Goal: Task Accomplishment & Management: Use online tool/utility

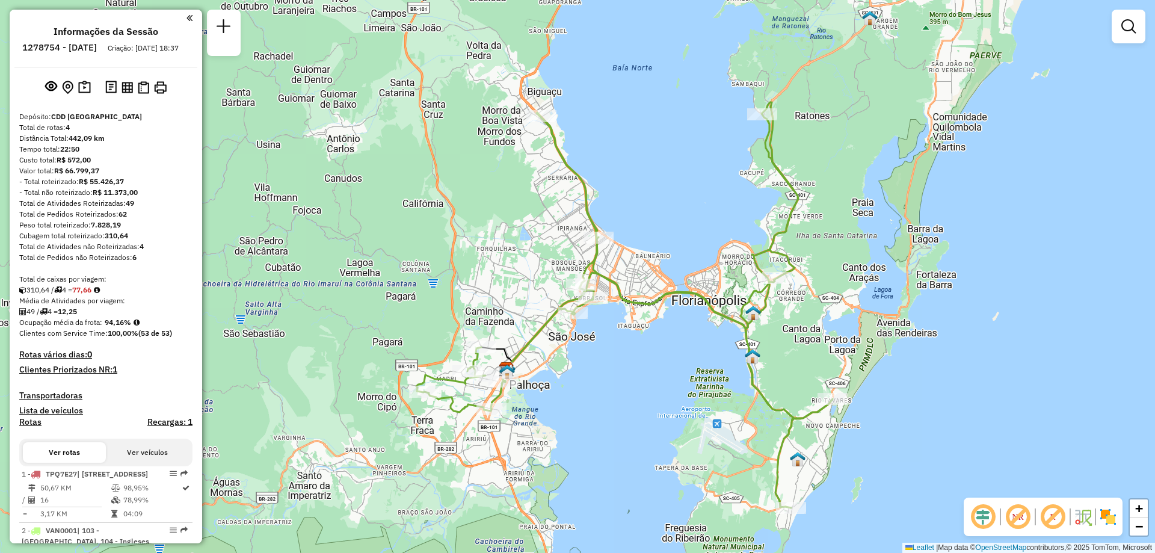
scroll to position [457, 0]
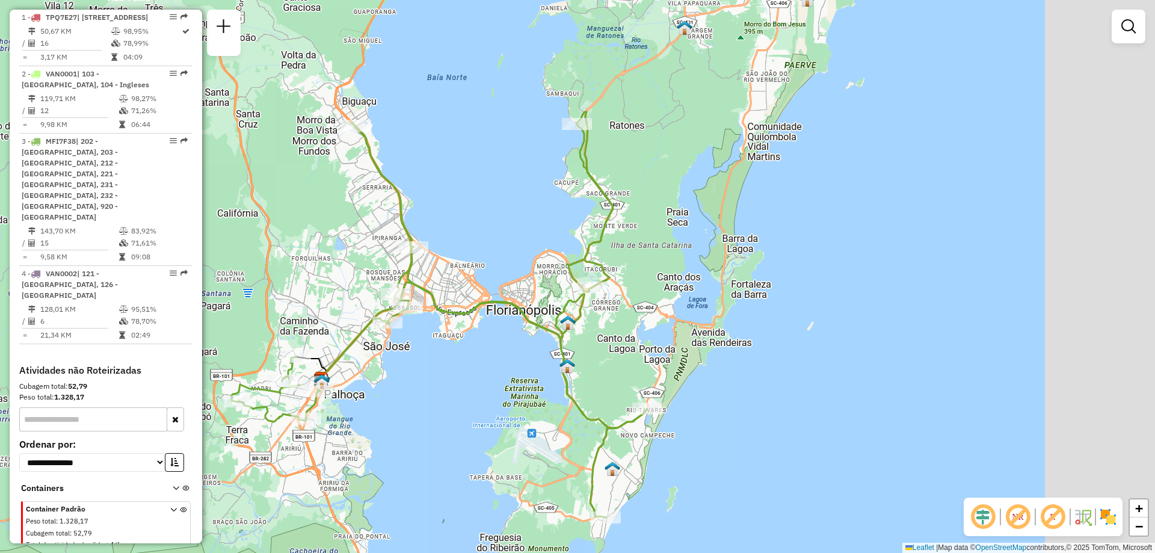
drag, startPoint x: 840, startPoint y: 243, endPoint x: 655, endPoint y: 253, distance: 185.5
click at [655, 253] on div "Janela de atendimento Grade de atendimento Capacidade Transportadoras Veículos …" at bounding box center [577, 276] width 1155 height 553
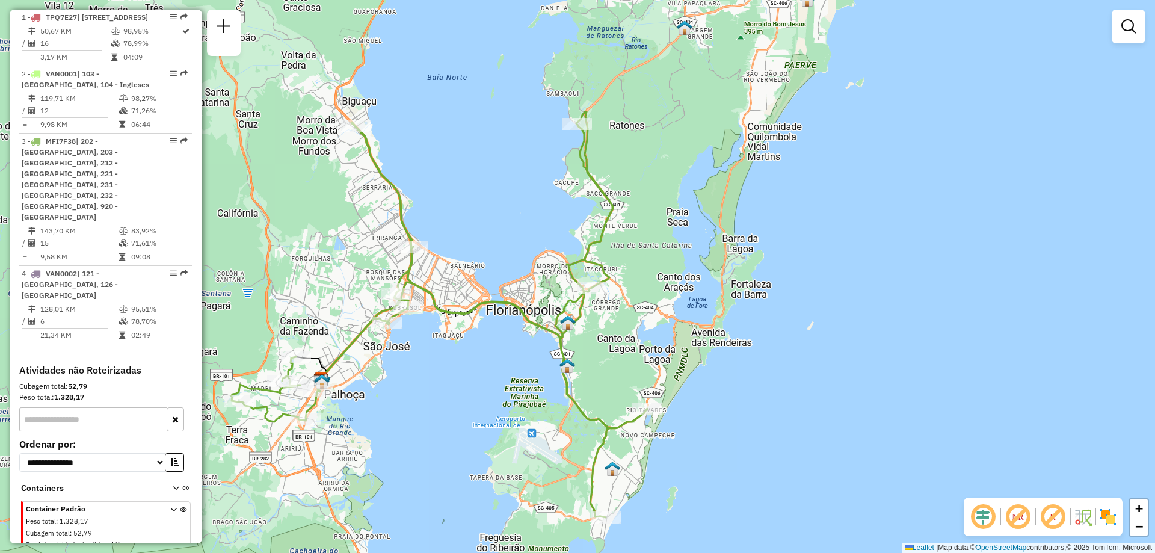
select select "**********"
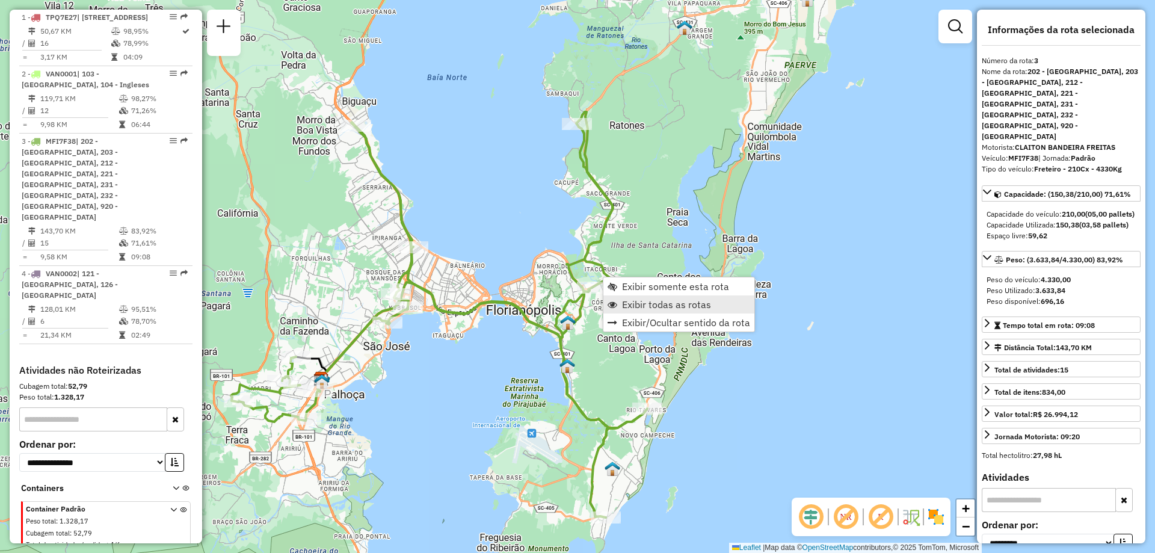
click at [637, 304] on span "Exibir todas as rotas" at bounding box center [666, 305] width 89 height 10
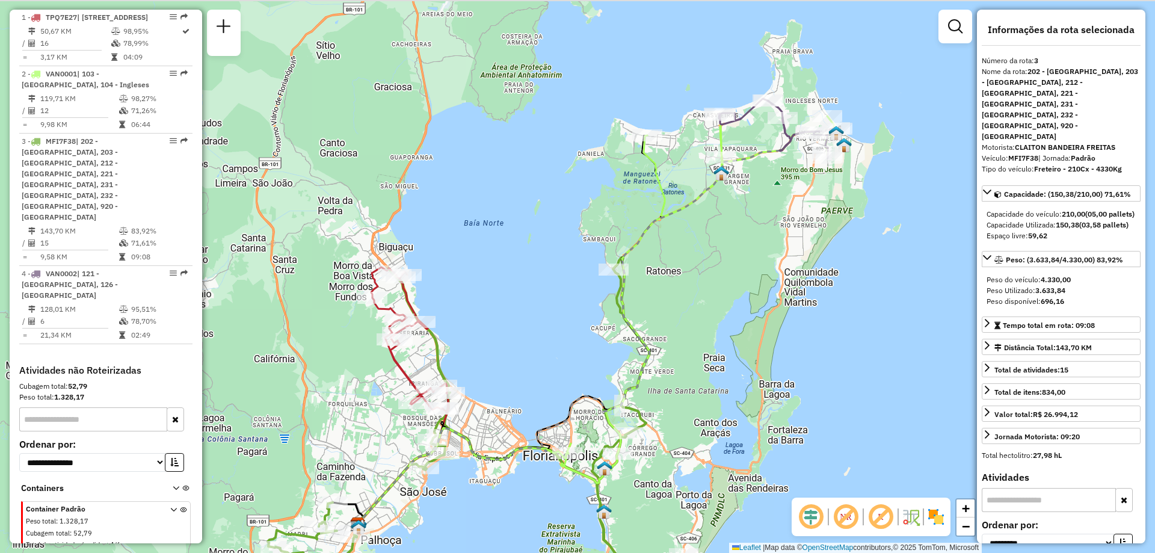
drag, startPoint x: 463, startPoint y: 253, endPoint x: 506, endPoint y: 446, distance: 197.9
click at [506, 446] on div "Janela de atendimento Grade de atendimento Capacidade Transportadoras Veículos …" at bounding box center [577, 276] width 1155 height 553
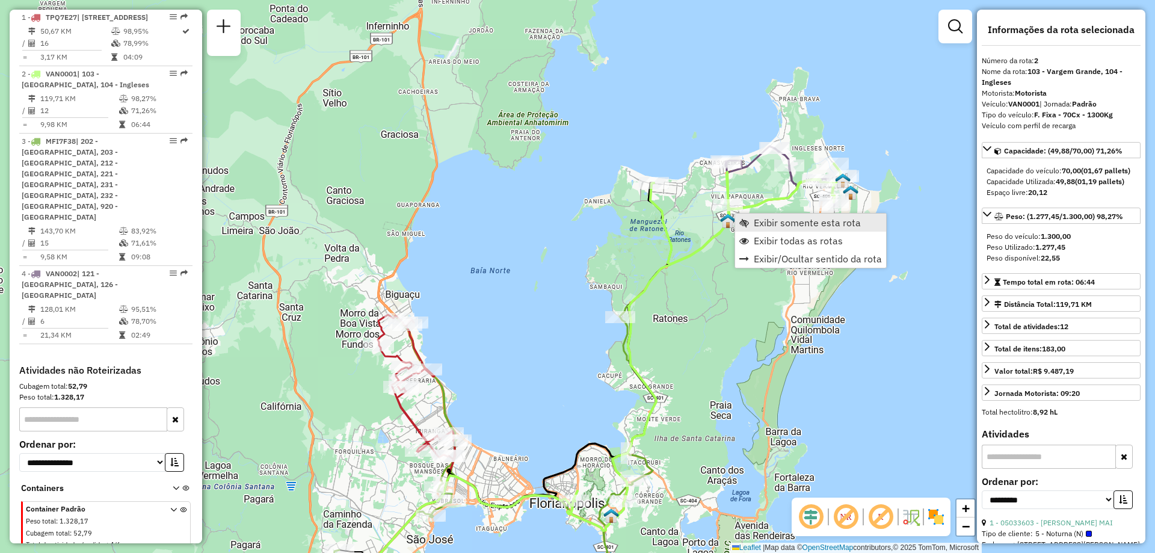
click at [762, 224] on span "Exibir somente esta rota" at bounding box center [807, 223] width 107 height 10
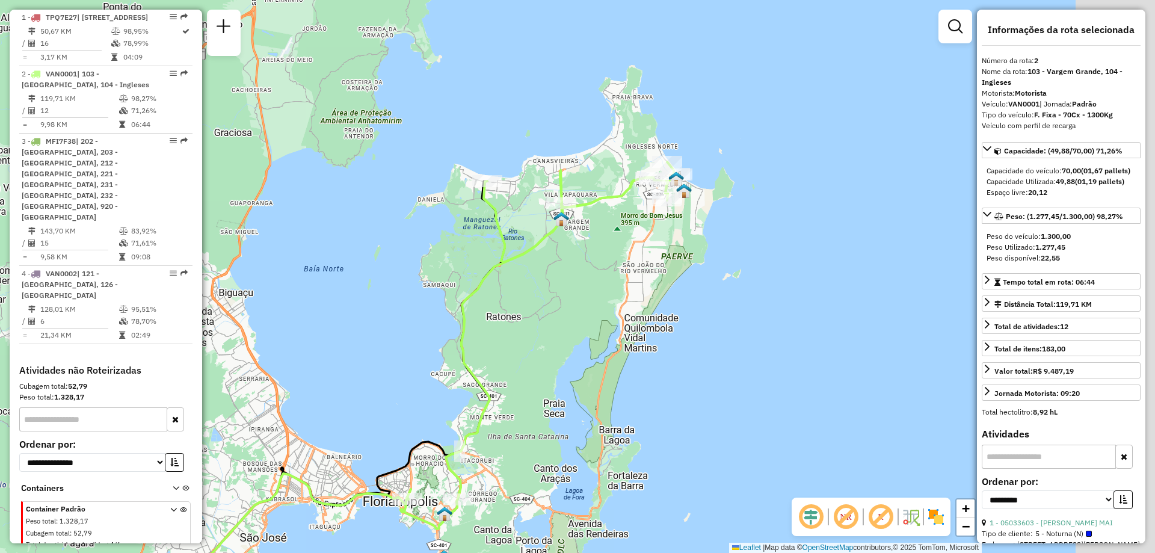
drag, startPoint x: 731, startPoint y: 222, endPoint x: 630, endPoint y: 298, distance: 126.7
click at [630, 298] on div "Janela de atendimento Grade de atendimento Capacidade Transportadoras Veículos …" at bounding box center [577, 276] width 1155 height 553
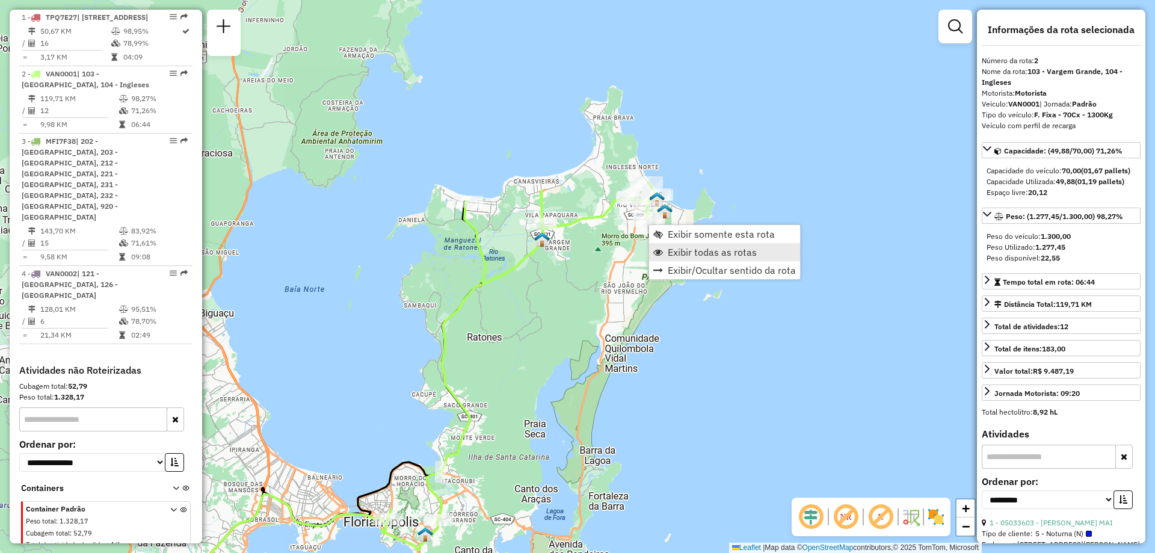
click at [753, 253] on span "Exibir todas as rotas" at bounding box center [712, 252] width 89 height 10
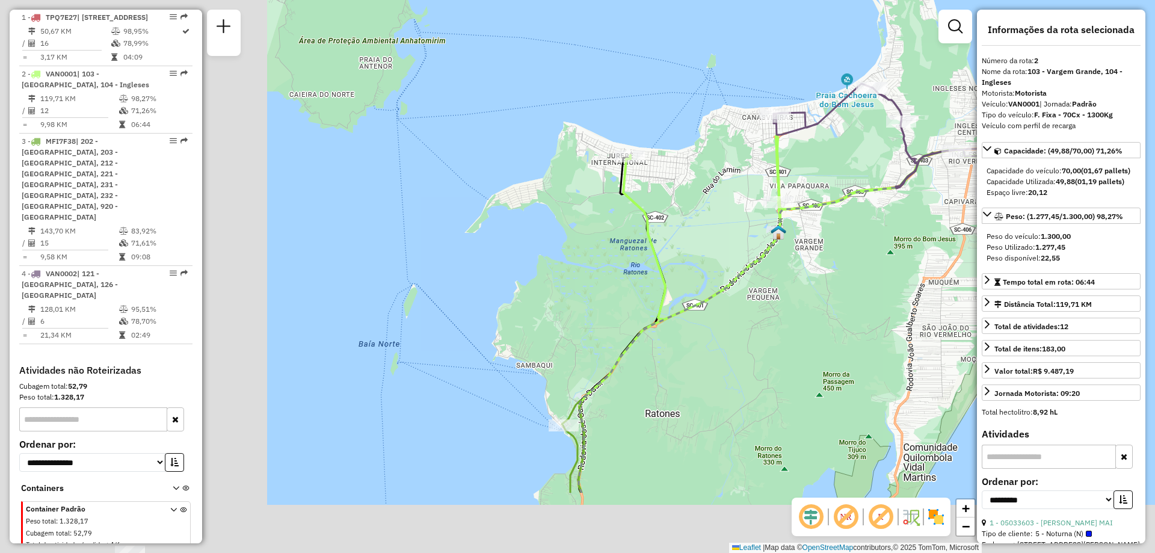
drag, startPoint x: 511, startPoint y: 390, endPoint x: 818, endPoint y: 274, distance: 327.3
click at [818, 274] on div "Janela de atendimento Grade de atendimento Capacidade Transportadoras Veículos …" at bounding box center [577, 276] width 1155 height 553
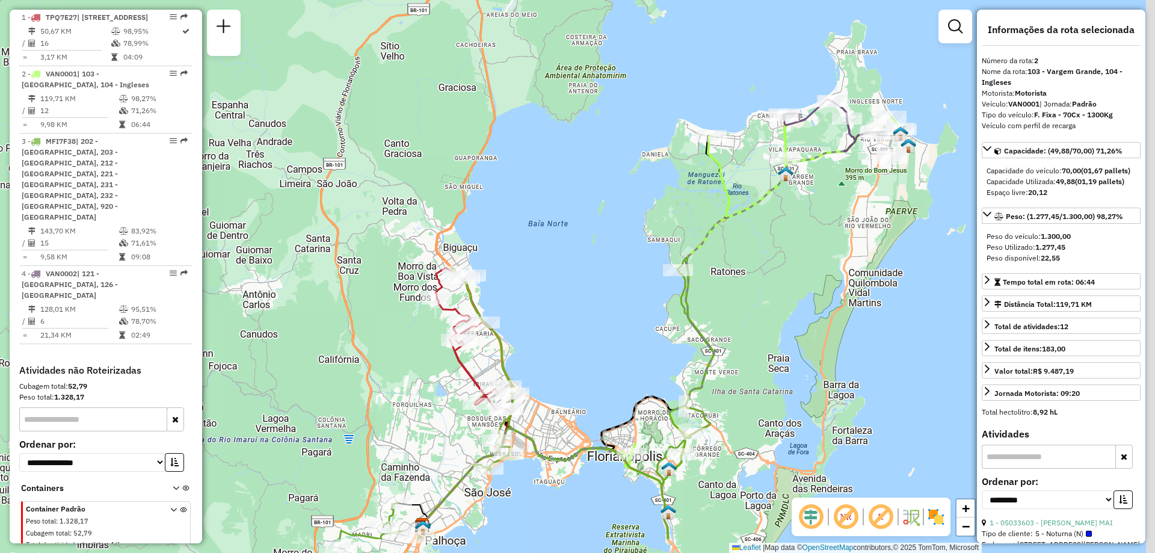
drag, startPoint x: 839, startPoint y: 386, endPoint x: 809, endPoint y: 317, distance: 75.2
click at [809, 317] on div "Janela de atendimento Grade de atendimento Capacidade Transportadoras Veículos …" at bounding box center [577, 276] width 1155 height 553
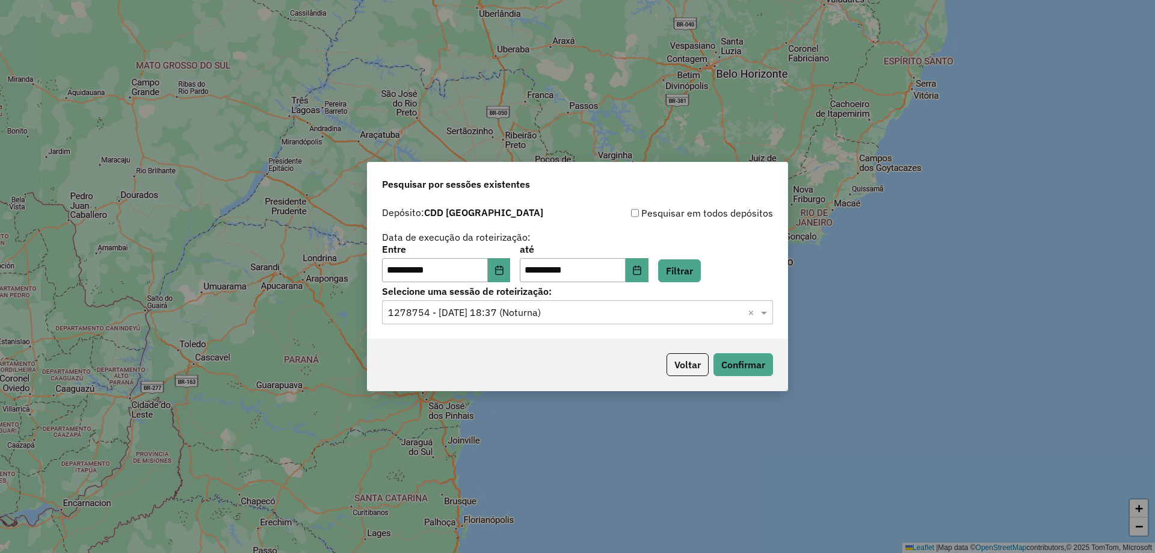
click at [522, 315] on input "text" at bounding box center [565, 313] width 355 height 14
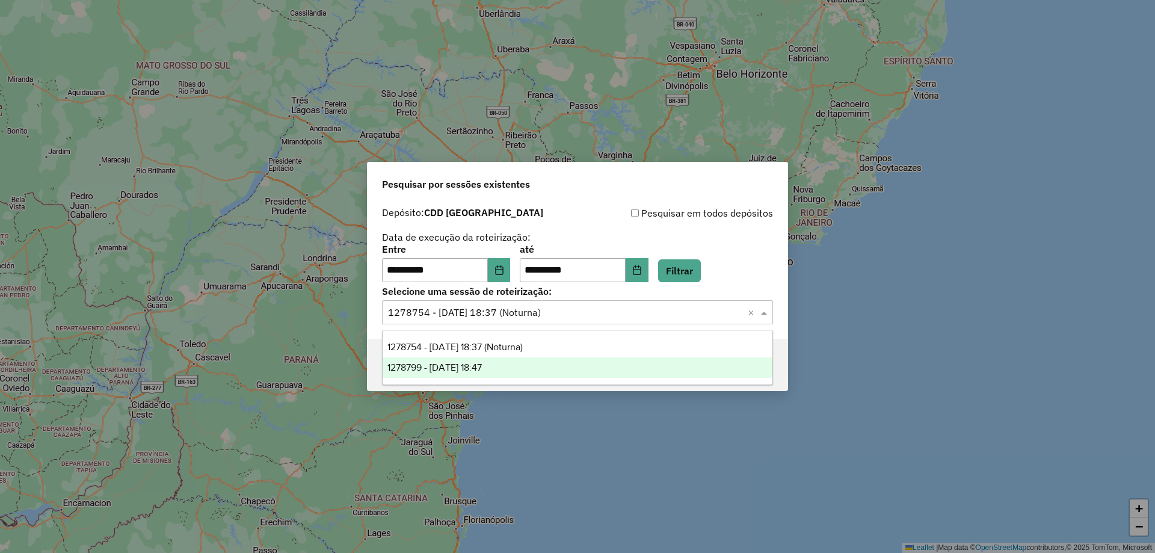
click at [559, 372] on div "1278799 - 19/09/2025 18:47" at bounding box center [578, 367] width 390 height 20
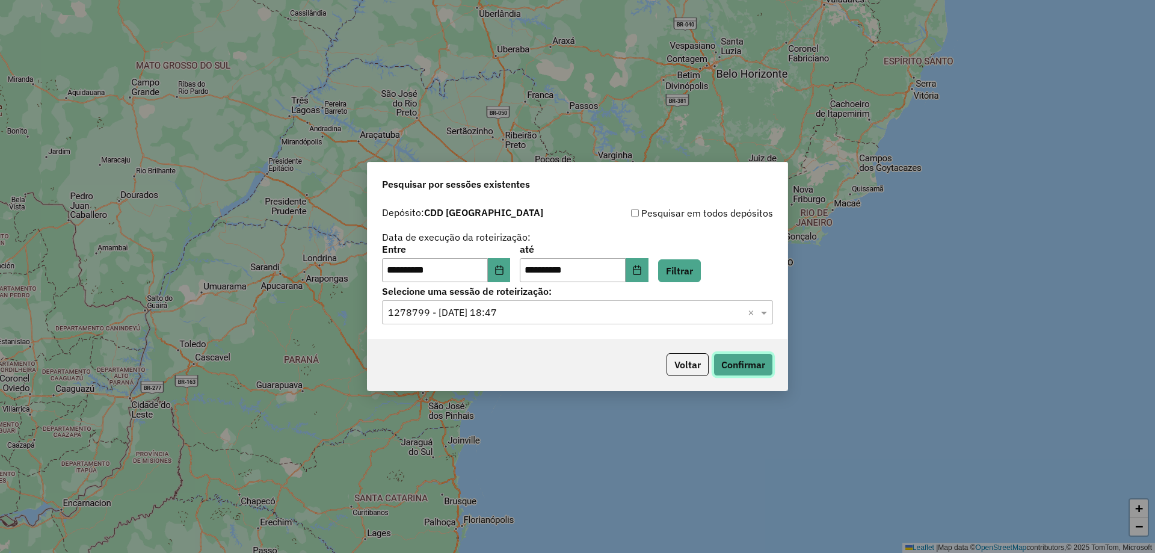
click at [741, 365] on button "Confirmar" at bounding box center [743, 364] width 60 height 23
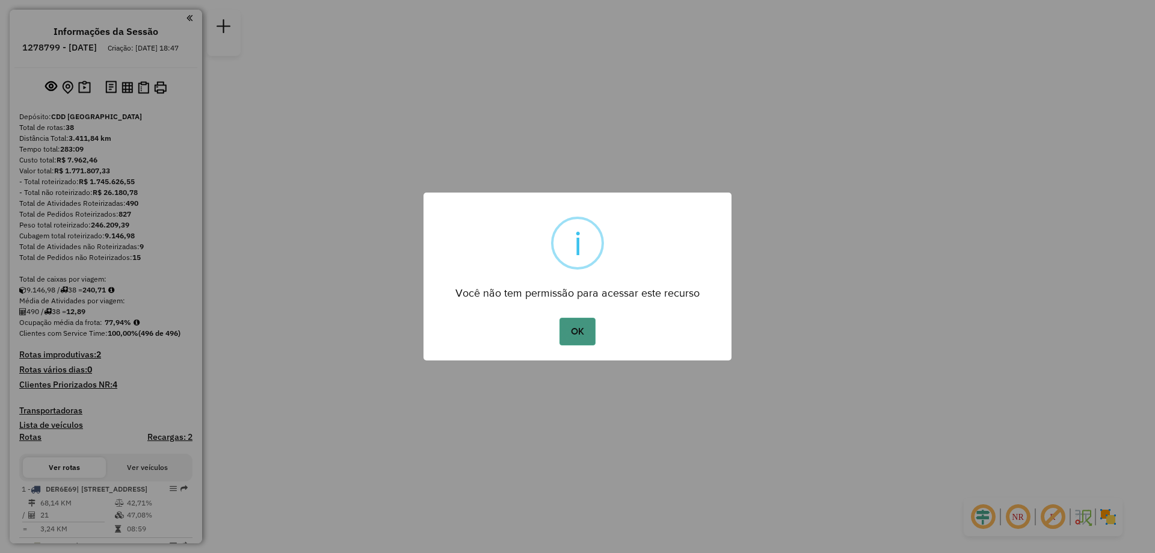
click at [576, 323] on button "OK" at bounding box center [576, 332] width 35 height 28
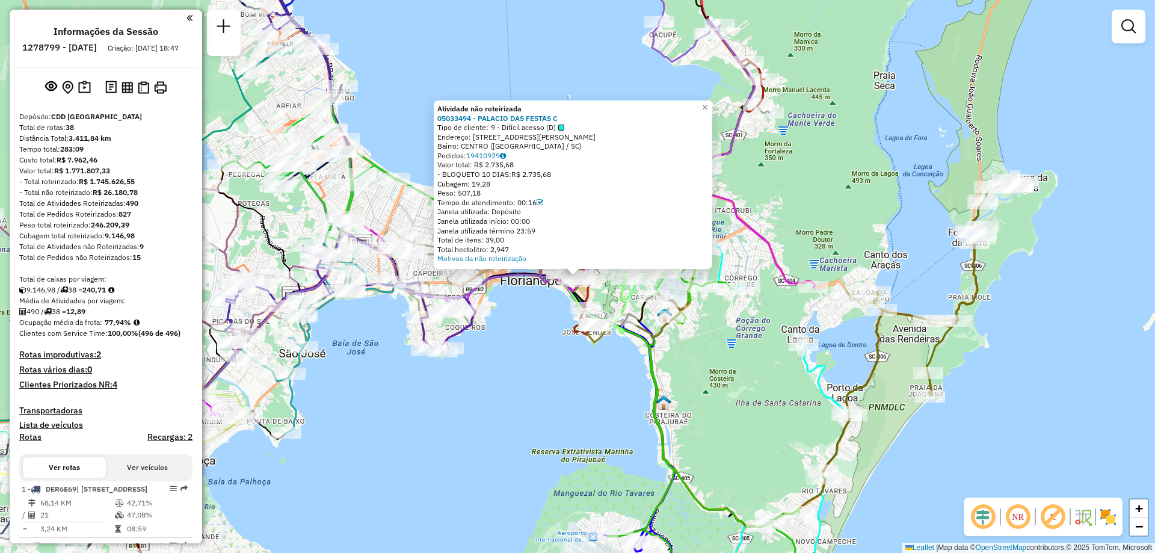
click at [542, 326] on div "Atividade não roteirizada 05033494 - PALACIO DAS FESTAS C Tipo de cliente: 9 - …" at bounding box center [577, 276] width 1155 height 553
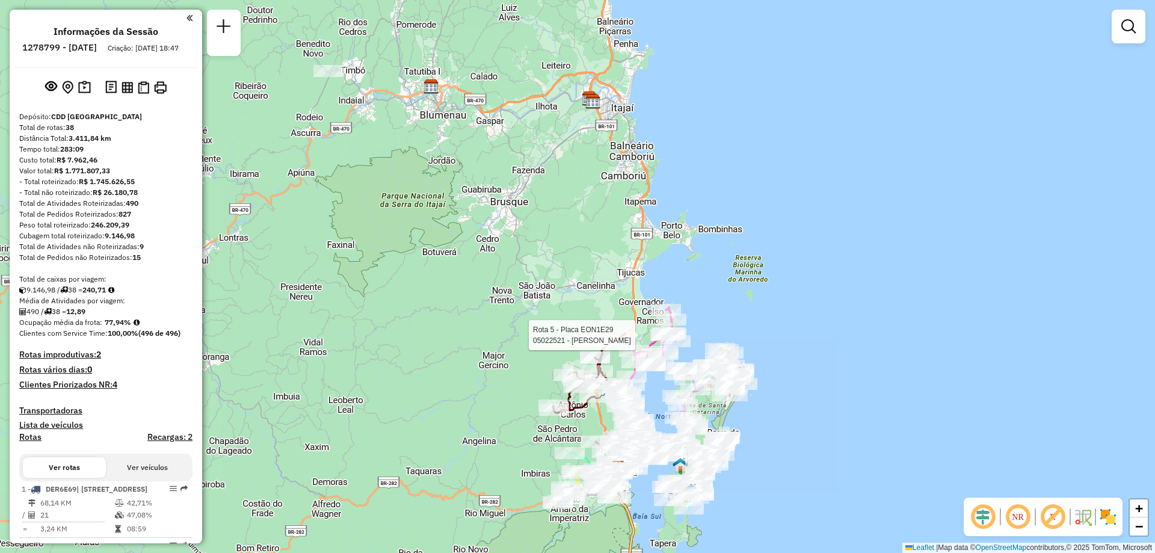
select select "**********"
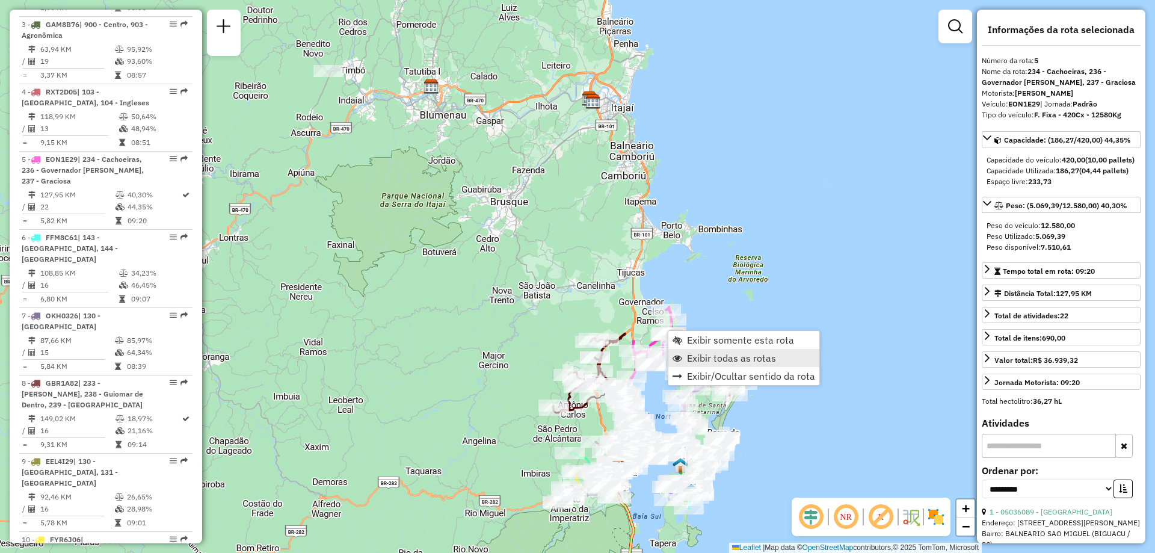
scroll to position [763, 0]
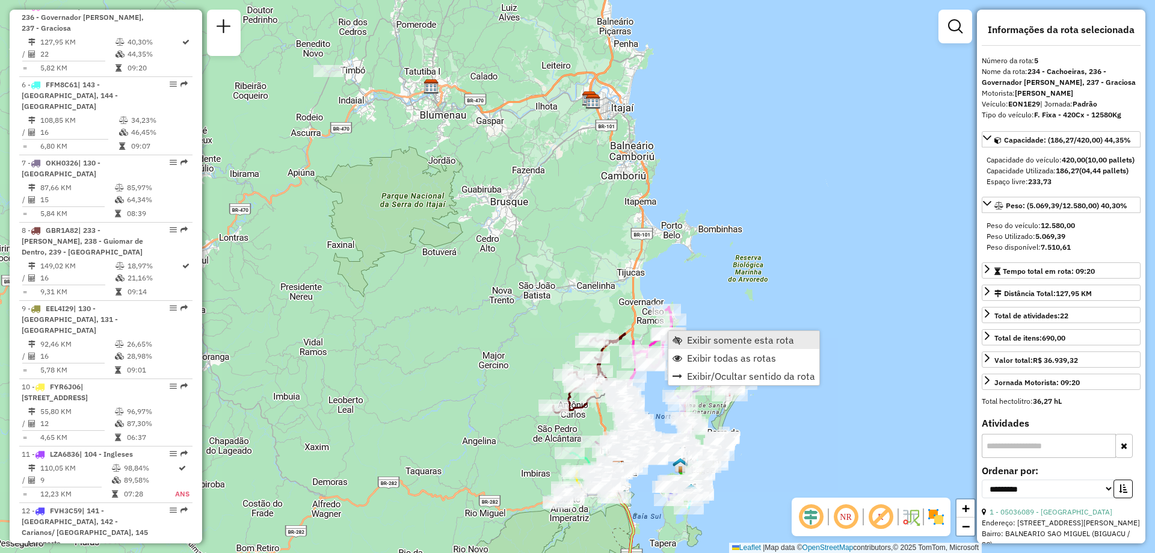
click at [765, 342] on span "Exibir somente esta rota" at bounding box center [740, 340] width 107 height 10
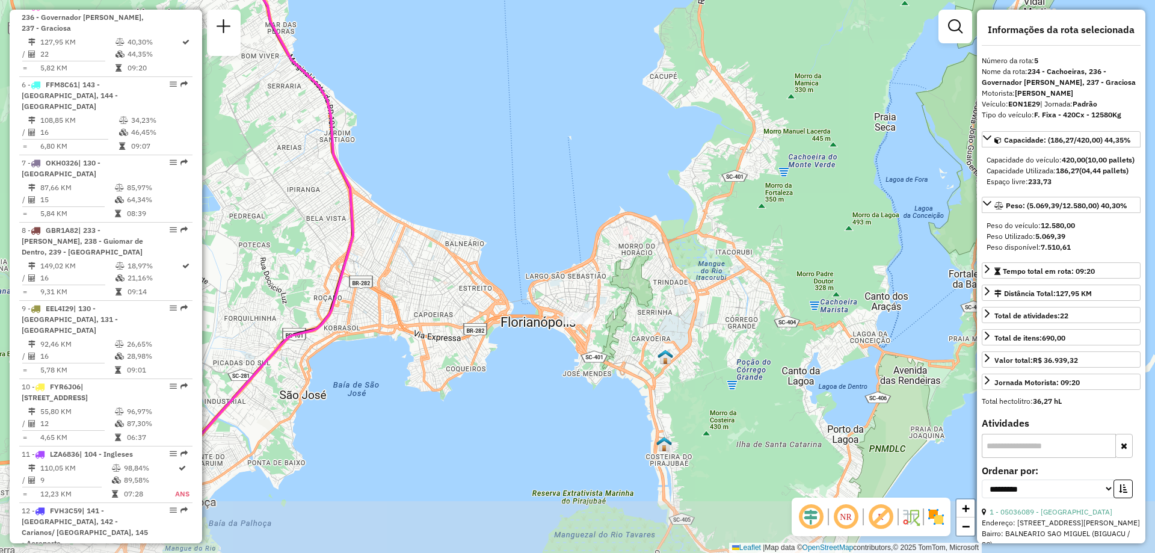
drag, startPoint x: 636, startPoint y: 299, endPoint x: 639, endPoint y: 233, distance: 66.2
click at [639, 233] on div "Janela de atendimento Grade de atendimento Capacidade Transportadoras Veículos …" at bounding box center [577, 276] width 1155 height 553
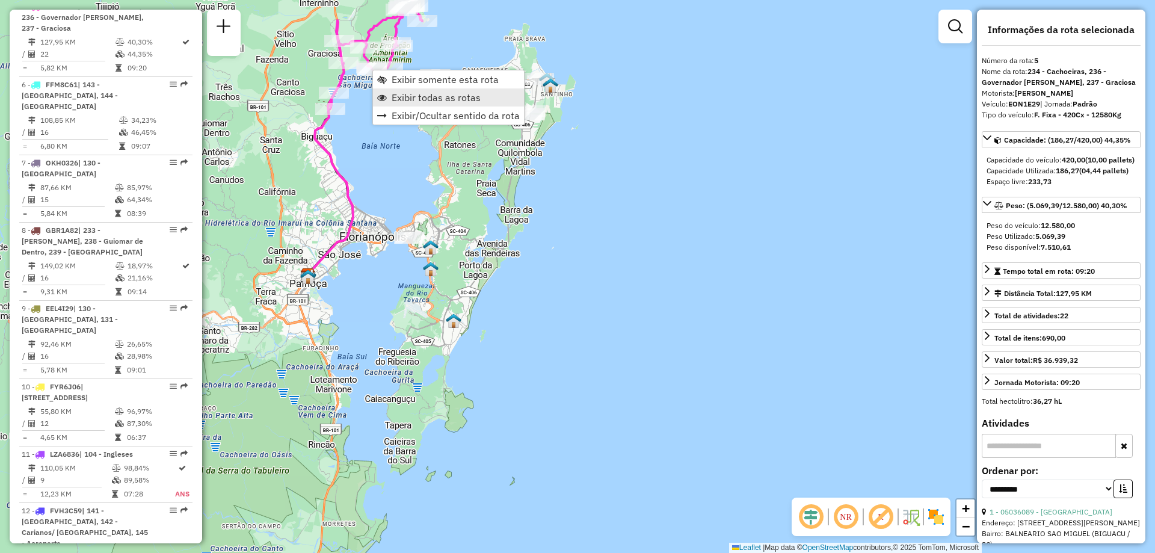
click at [460, 101] on span "Exibir todas as rotas" at bounding box center [436, 98] width 89 height 10
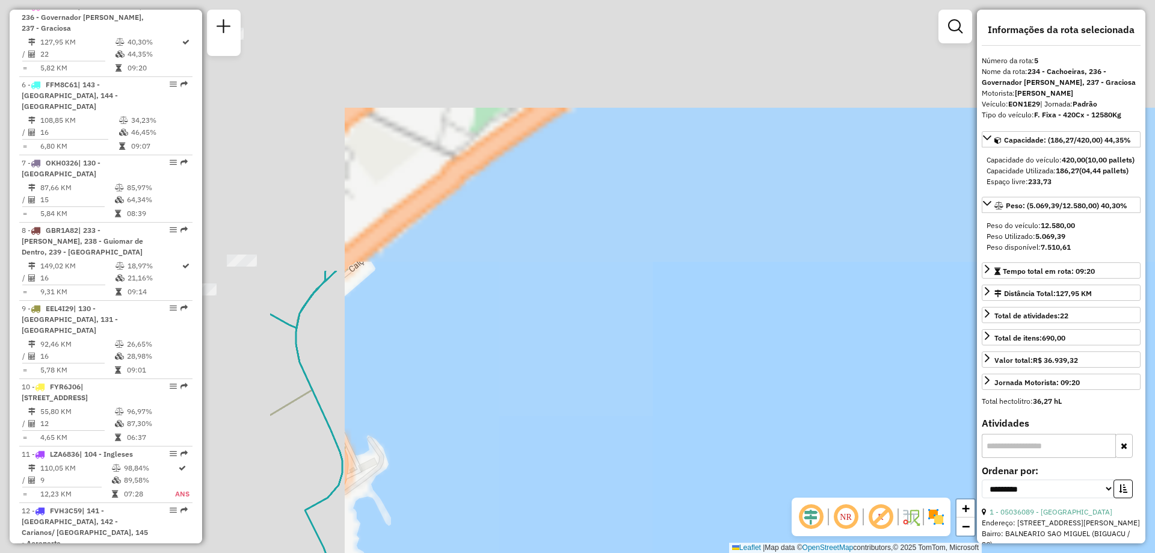
drag, startPoint x: 371, startPoint y: 212, endPoint x: 766, endPoint y: 498, distance: 487.7
click at [759, 538] on div "Janela de atendimento Grade de atendimento Capacidade Transportadoras Veículos …" at bounding box center [577, 276] width 1155 height 553
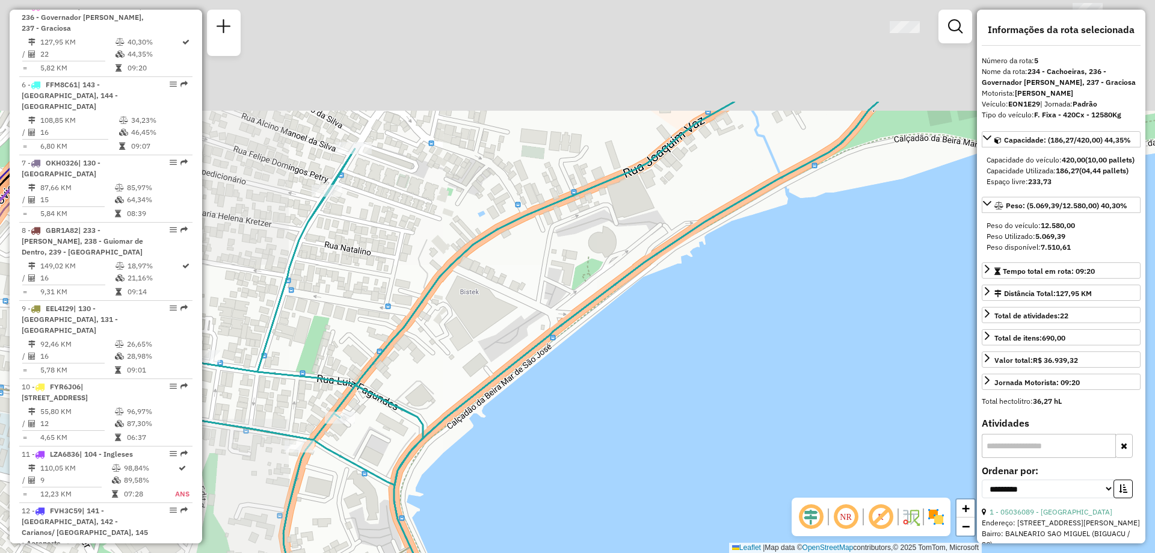
drag, startPoint x: 656, startPoint y: 239, endPoint x: 945, endPoint y: 502, distance: 391.4
click at [768, 430] on div "Janela de atendimento Grade de atendimento Capacidade Transportadoras Veículos …" at bounding box center [577, 276] width 1155 height 553
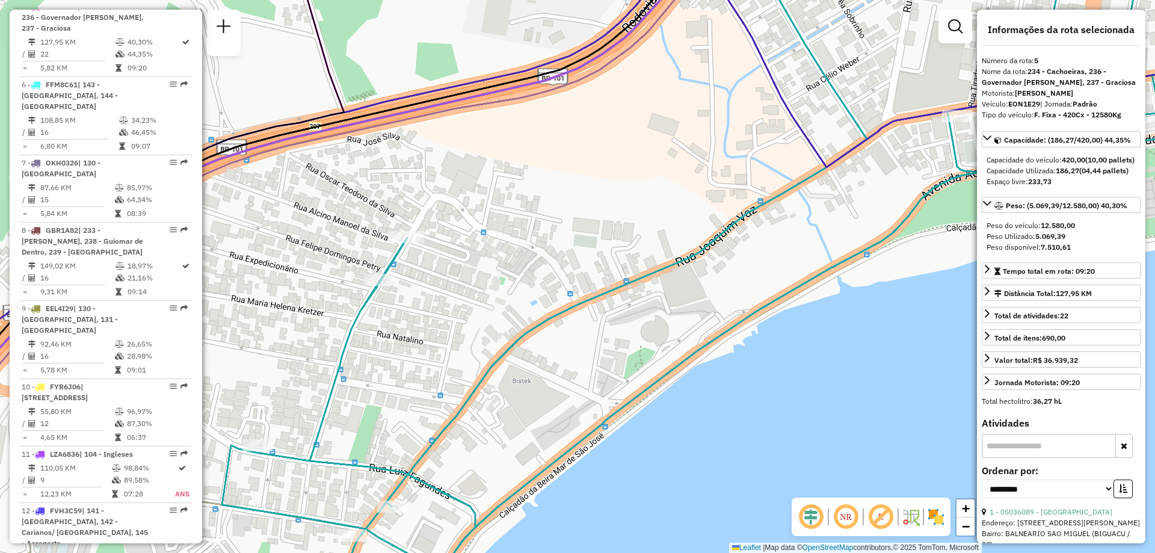
click at [934, 510] on img at bounding box center [935, 516] width 19 height 19
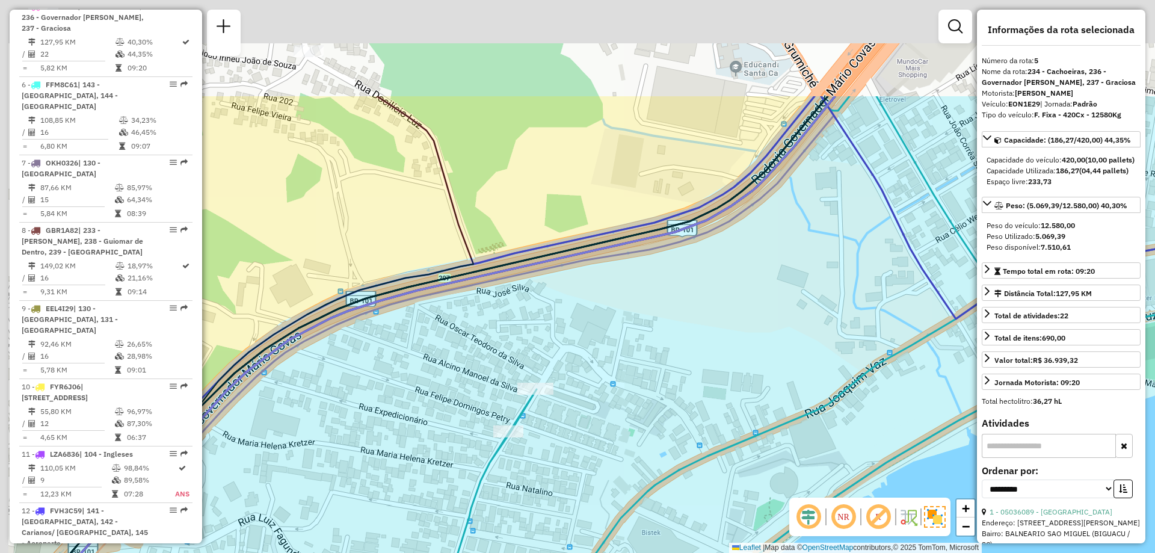
drag, startPoint x: 629, startPoint y: 189, endPoint x: 776, endPoint y: 374, distance: 235.9
click at [776, 374] on div "Janela de atendimento Grade de atendimento Capacidade Transportadoras Veículos …" at bounding box center [577, 276] width 1155 height 553
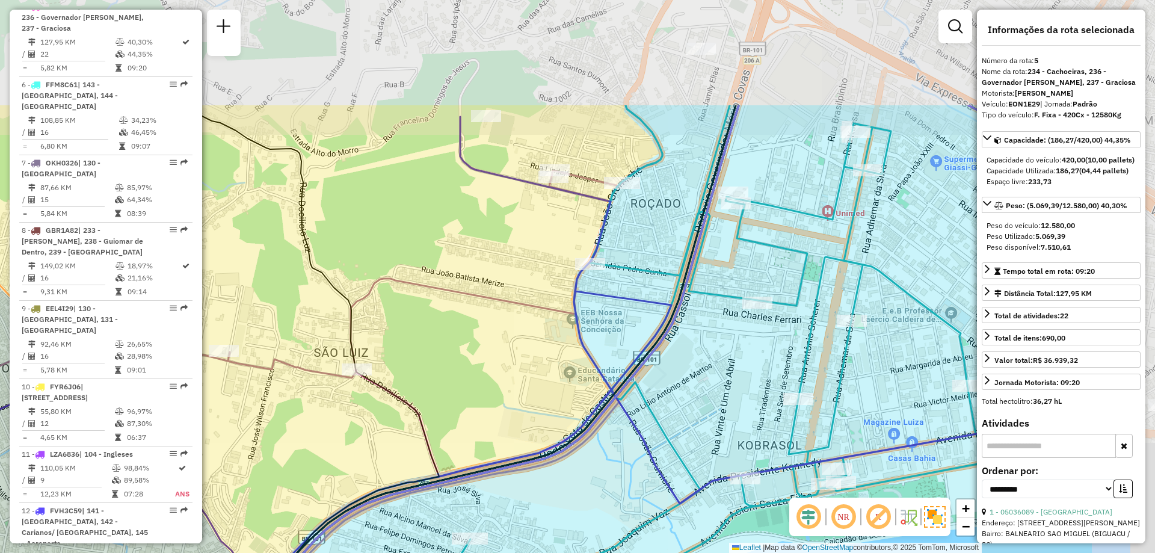
drag, startPoint x: 808, startPoint y: 307, endPoint x: 627, endPoint y: 470, distance: 242.8
click at [627, 470] on div "Janela de atendimento Grade de atendimento Capacidade Transportadoras Veículos …" at bounding box center [577, 276] width 1155 height 553
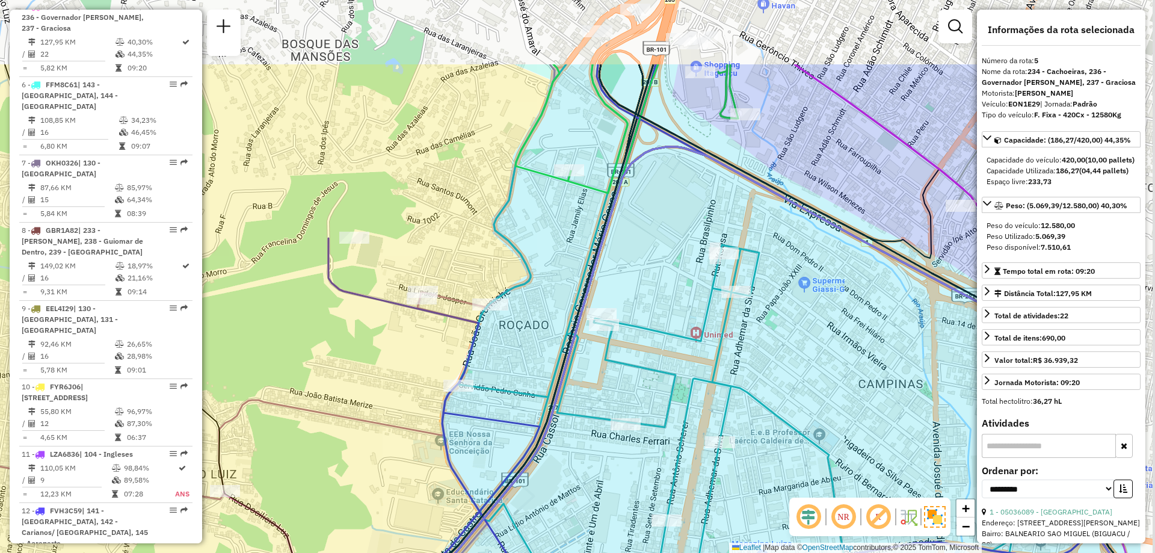
drag, startPoint x: 793, startPoint y: 292, endPoint x: 664, endPoint y: 411, distance: 176.7
click at [664, 411] on icon at bounding box center [722, 396] width 837 height 664
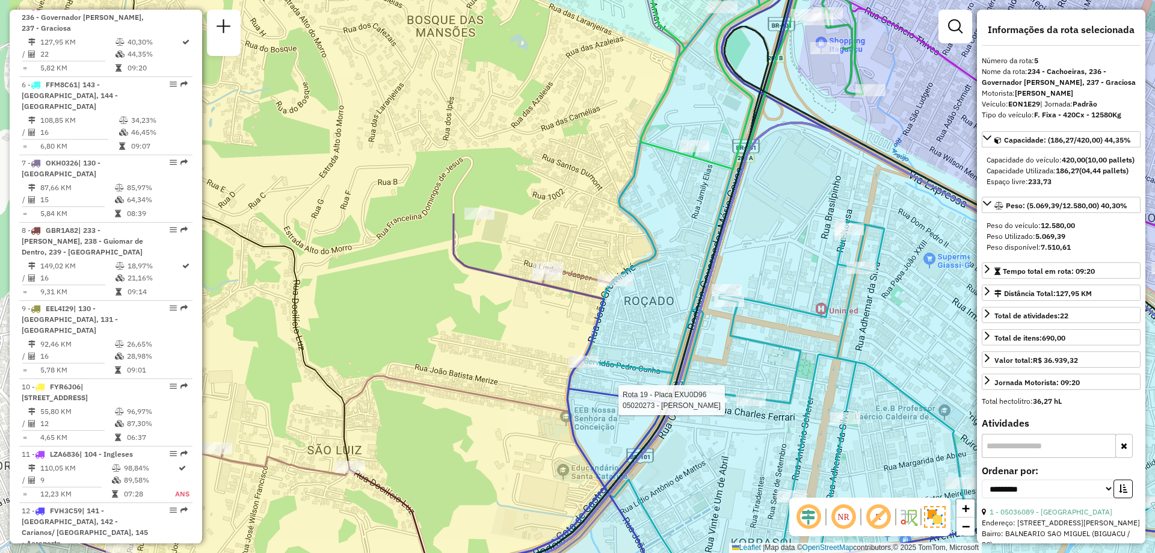
drag, startPoint x: 425, startPoint y: 514, endPoint x: 550, endPoint y: 490, distance: 127.4
click at [550, 490] on div "Rota 19 - Placa EXU0D96 05020273 - DANIELA CRISTINA LAU Janela de atendimento G…" at bounding box center [577, 276] width 1155 height 553
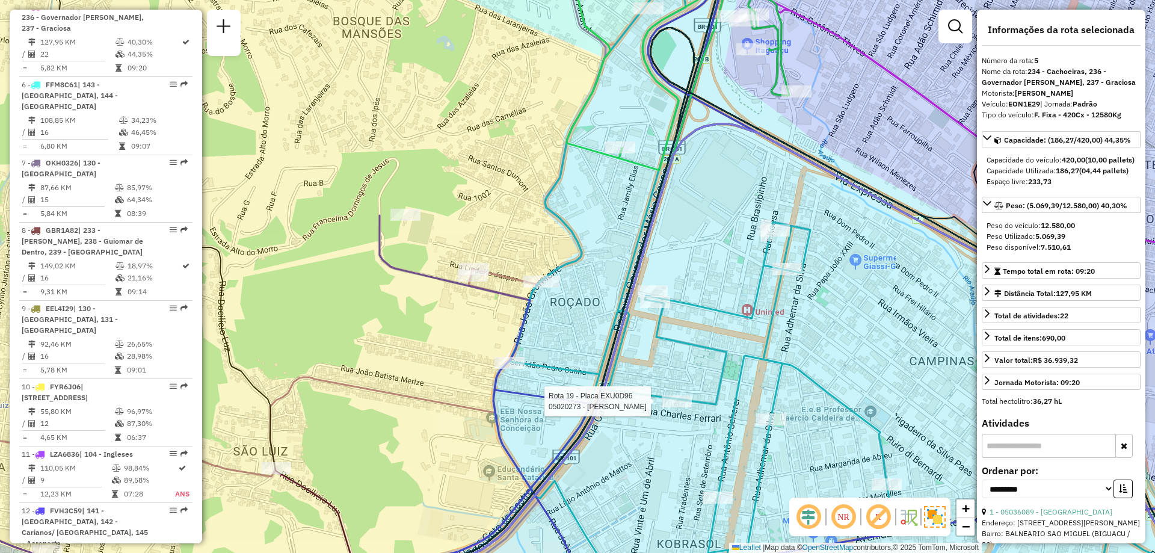
drag, startPoint x: 913, startPoint y: 310, endPoint x: 839, endPoint y: 312, distance: 74.0
click at [839, 312] on div "Rota 19 - Placa EXU0D96 05020273 - DANIELA CRISTINA LAU Janela de atendimento G…" at bounding box center [577, 276] width 1155 height 553
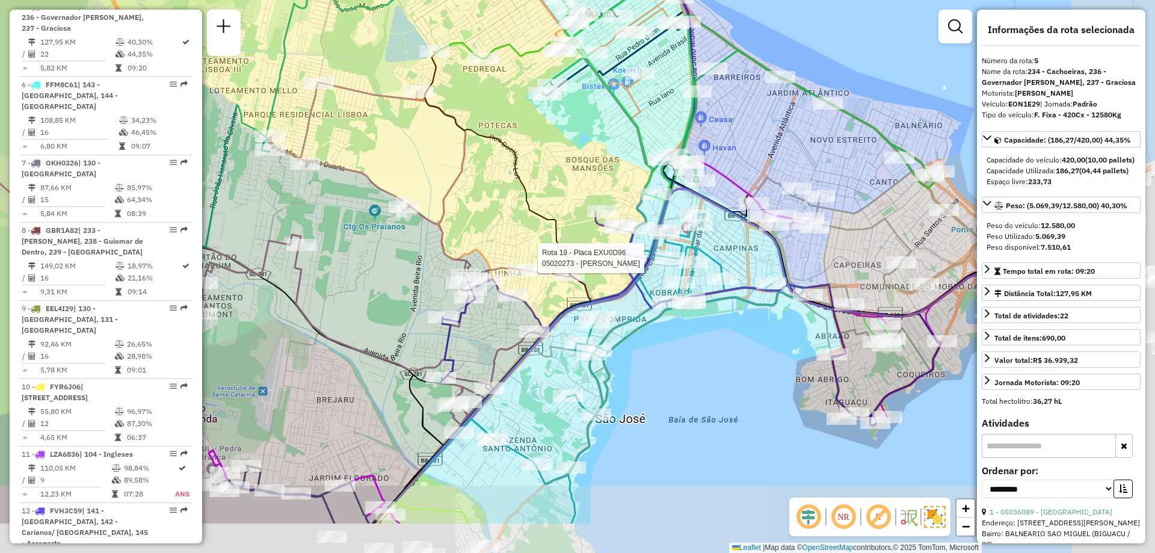
drag, startPoint x: 825, startPoint y: 373, endPoint x: 698, endPoint y: 288, distance: 152.7
click at [698, 288] on icon at bounding box center [691, 142] width 499 height 565
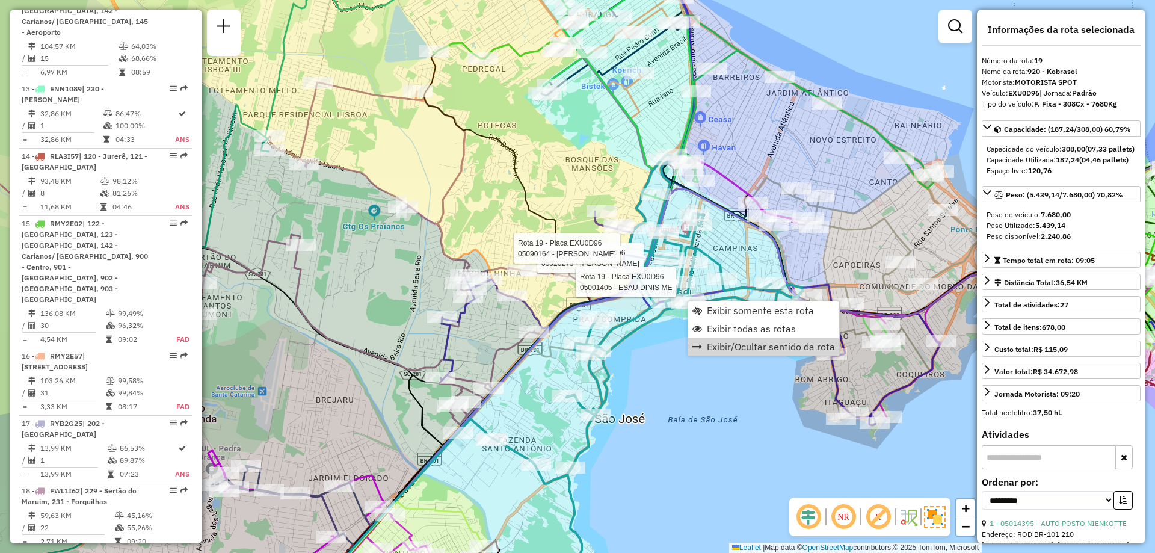
scroll to position [1782, 0]
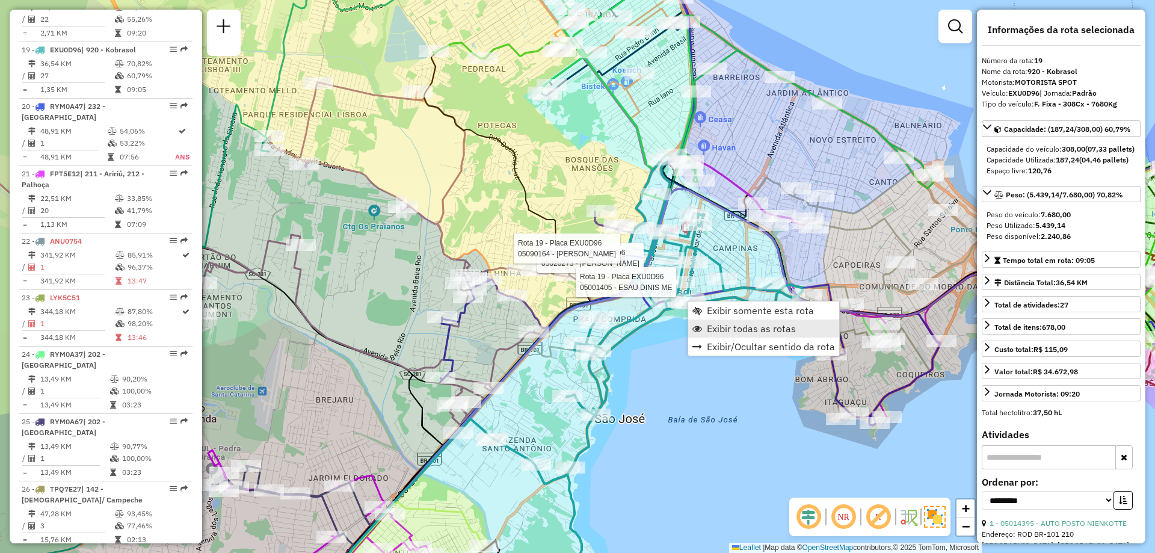
click at [808, 329] on link "Exibir todas as rotas" at bounding box center [763, 328] width 151 height 18
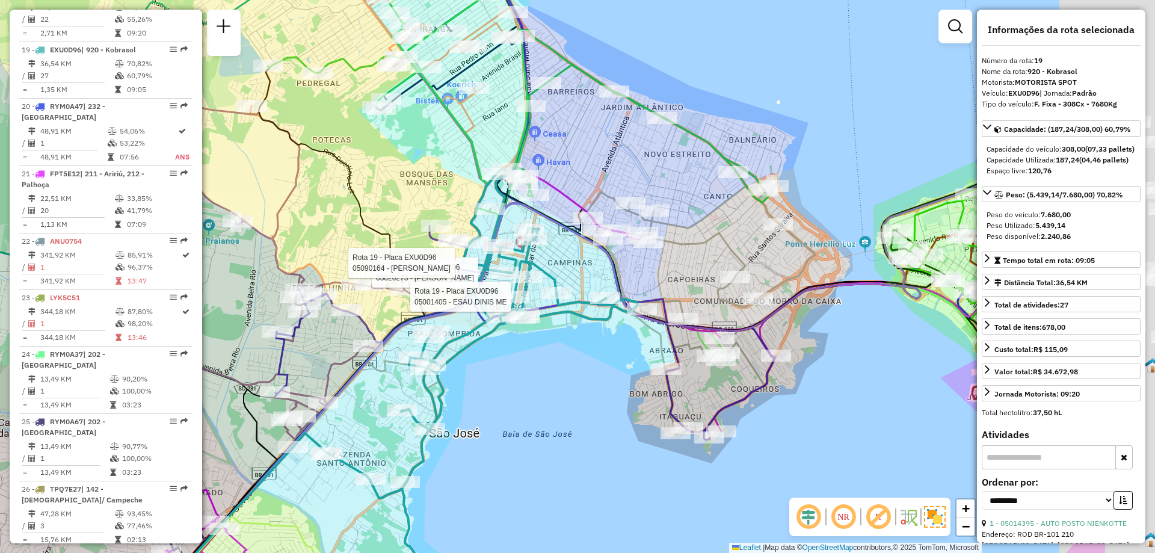
drag, startPoint x: 753, startPoint y: 374, endPoint x: 591, endPoint y: 388, distance: 161.9
click at [591, 388] on div "Rota 19 - Placa EXU0D96 05020273 - DANIELA CRISTINA LAU Rota 19 - Placa EXU0D96…" at bounding box center [577, 276] width 1155 height 553
click at [570, 381] on div "Rota 19 - Placa EXU0D96 05020273 - DANIELA CRISTINA LAU Rota 19 - Placa EXU0D96…" at bounding box center [577, 276] width 1155 height 553
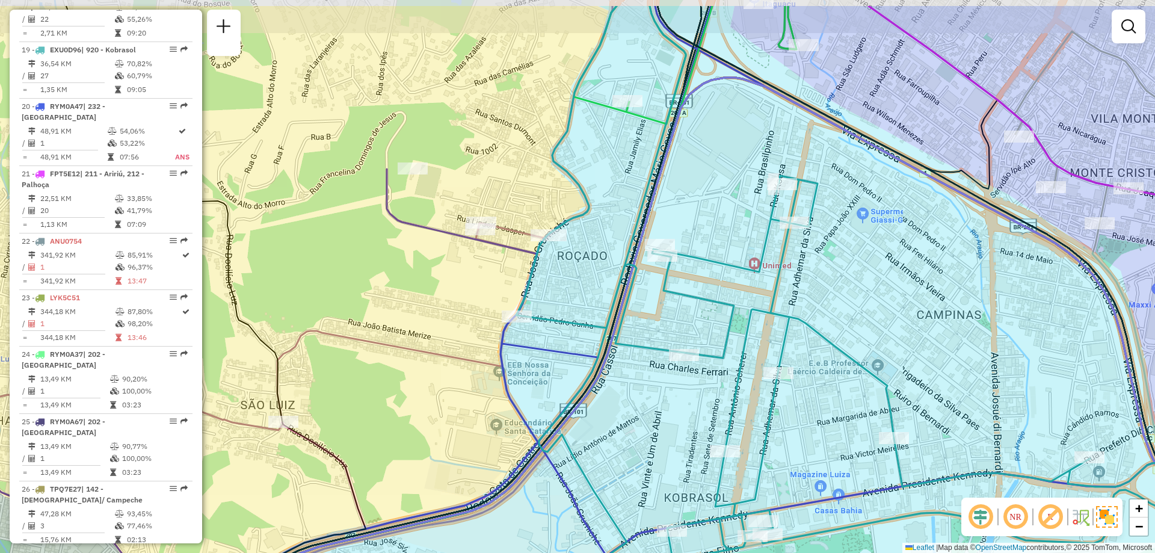
drag, startPoint x: 494, startPoint y: 211, endPoint x: 572, endPoint y: 273, distance: 98.9
click at [572, 273] on div "Janela de atendimento Grade de atendimento Capacidade Transportadoras Veículos …" at bounding box center [577, 276] width 1155 height 553
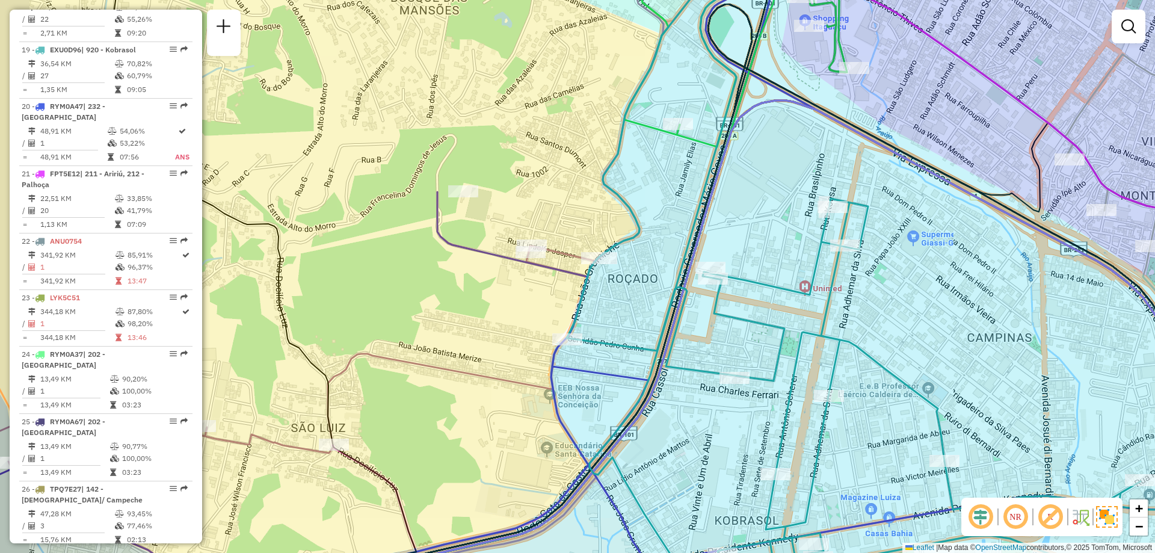
drag, startPoint x: 589, startPoint y: 295, endPoint x: 639, endPoint y: 318, distance: 55.5
click at [639, 318] on div "Janela de atendimento Grade de atendimento Capacidade Transportadoras Veículos …" at bounding box center [577, 276] width 1155 height 553
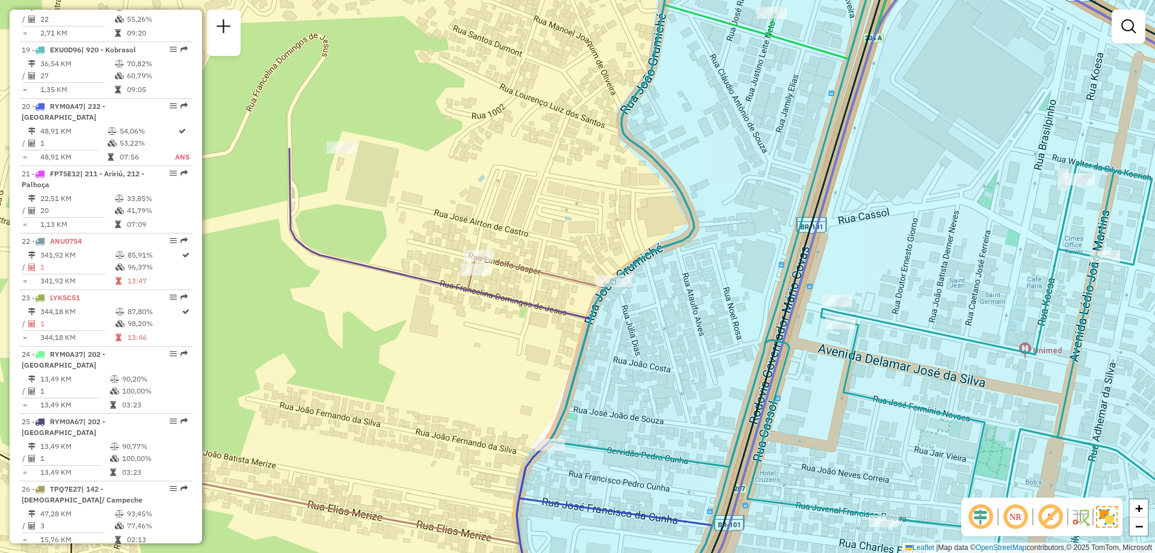
drag, startPoint x: 465, startPoint y: 189, endPoint x: 603, endPoint y: 251, distance: 151.4
click at [603, 251] on div "Janela de atendimento Grade de atendimento Capacidade Transportadoras Veículos …" at bounding box center [577, 276] width 1155 height 553
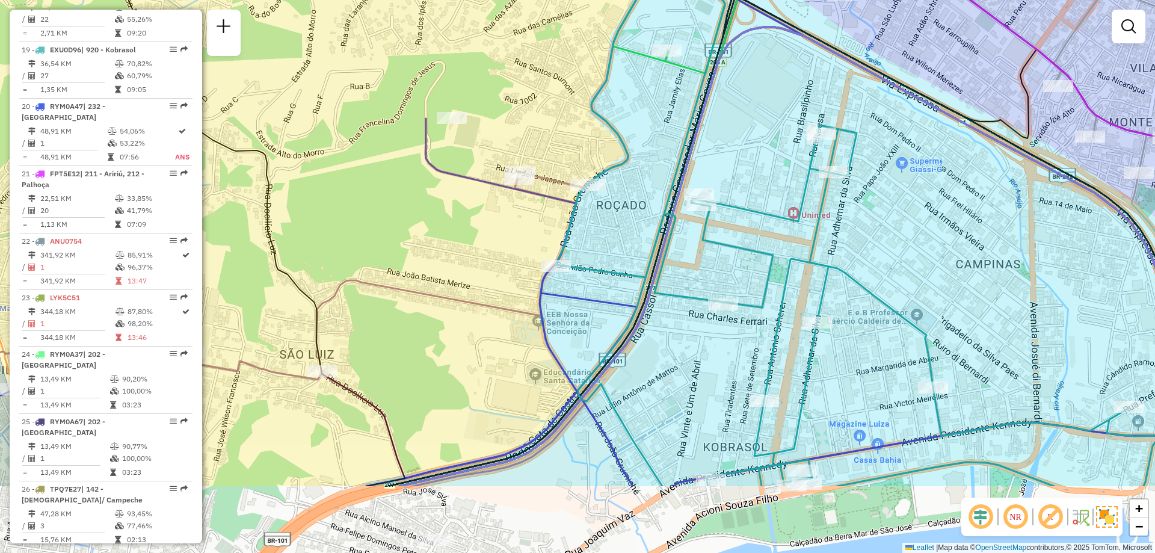
drag, startPoint x: 665, startPoint y: 331, endPoint x: 551, endPoint y: 209, distance: 167.3
click at [551, 209] on div "Janela de atendimento Grade de atendimento Capacidade Transportadoras Veículos …" at bounding box center [577, 276] width 1155 height 553
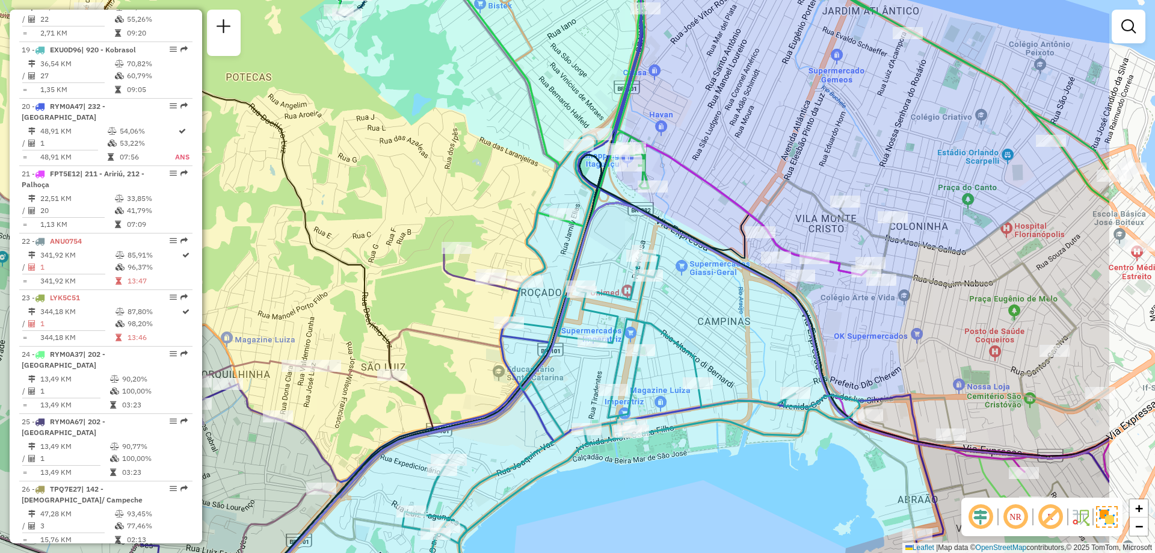
drag, startPoint x: 794, startPoint y: 480, endPoint x: 633, endPoint y: 490, distance: 161.5
click at [633, 490] on div "Janela de atendimento Grade de atendimento Capacidade Transportadoras Veículos …" at bounding box center [577, 276] width 1155 height 553
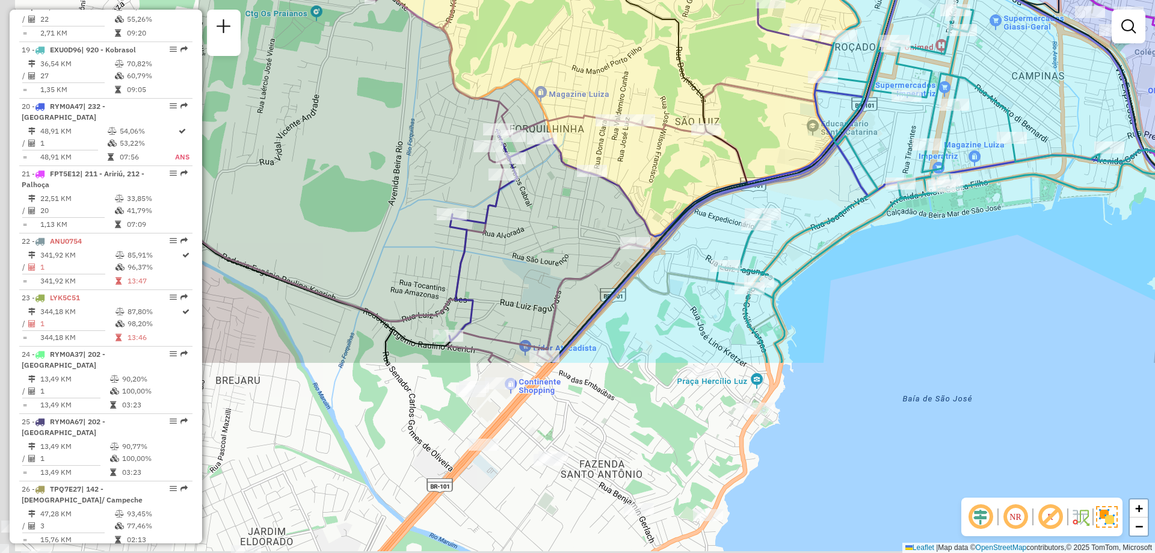
drag, startPoint x: 626, startPoint y: 499, endPoint x: 940, endPoint y: 253, distance: 399.4
click at [940, 253] on div "Janela de atendimento Grade de atendimento Capacidade Transportadoras Veículos …" at bounding box center [577, 276] width 1155 height 553
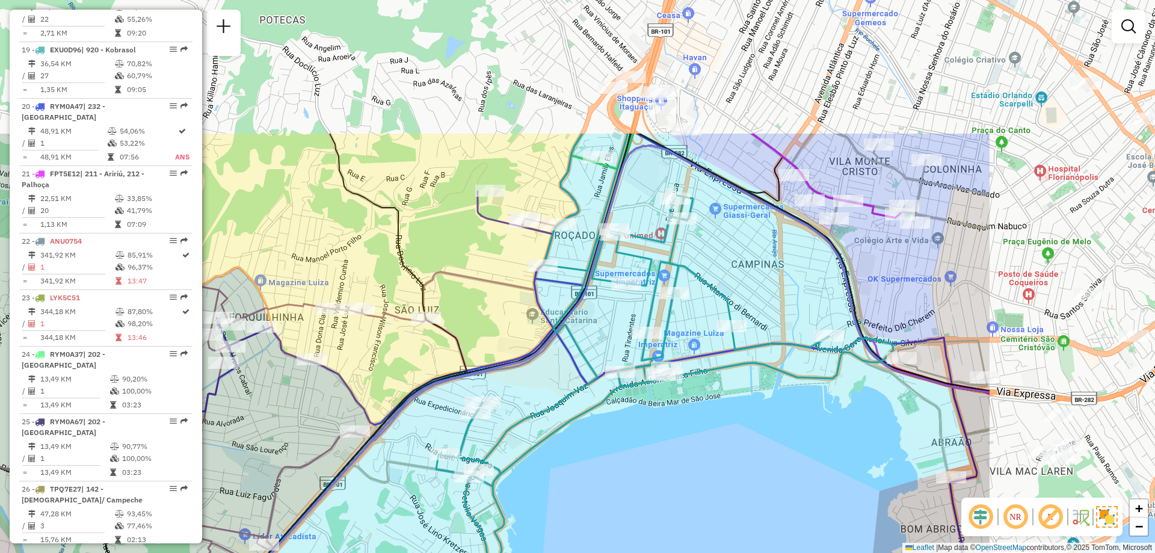
drag, startPoint x: 907, startPoint y: 274, endPoint x: 626, endPoint y: 463, distance: 338.5
click at [626, 463] on div "Janela de atendimento Grade de atendimento Capacidade Transportadoras Veículos …" at bounding box center [577, 276] width 1155 height 553
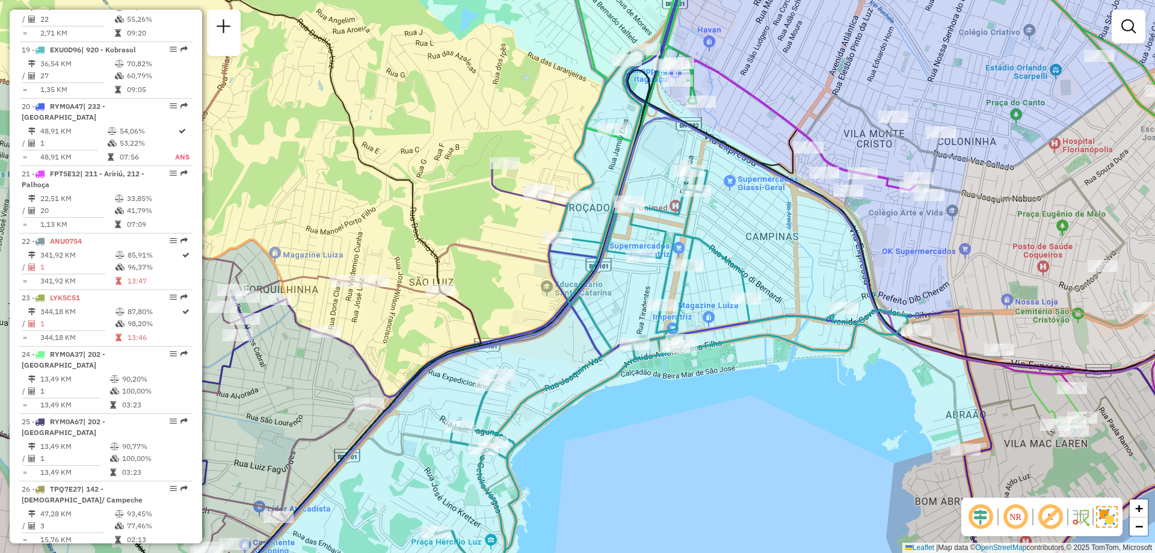
drag, startPoint x: 603, startPoint y: 469, endPoint x: 618, endPoint y: 441, distance: 31.2
click at [618, 441] on div "Janela de atendimento Grade de atendimento Capacidade Transportadoras Veículos …" at bounding box center [577, 276] width 1155 height 553
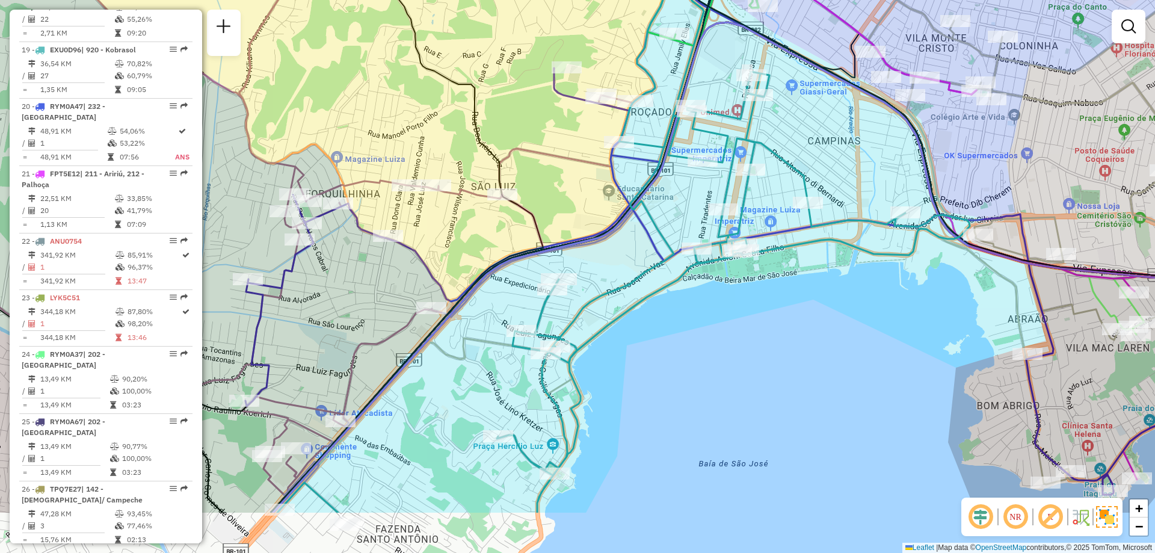
drag, startPoint x: 611, startPoint y: 451, endPoint x: 676, endPoint y: 353, distance: 117.8
click at [676, 353] on div "Janela de atendimento Grade de atendimento Capacidade Transportadoras Veículos …" at bounding box center [577, 276] width 1155 height 553
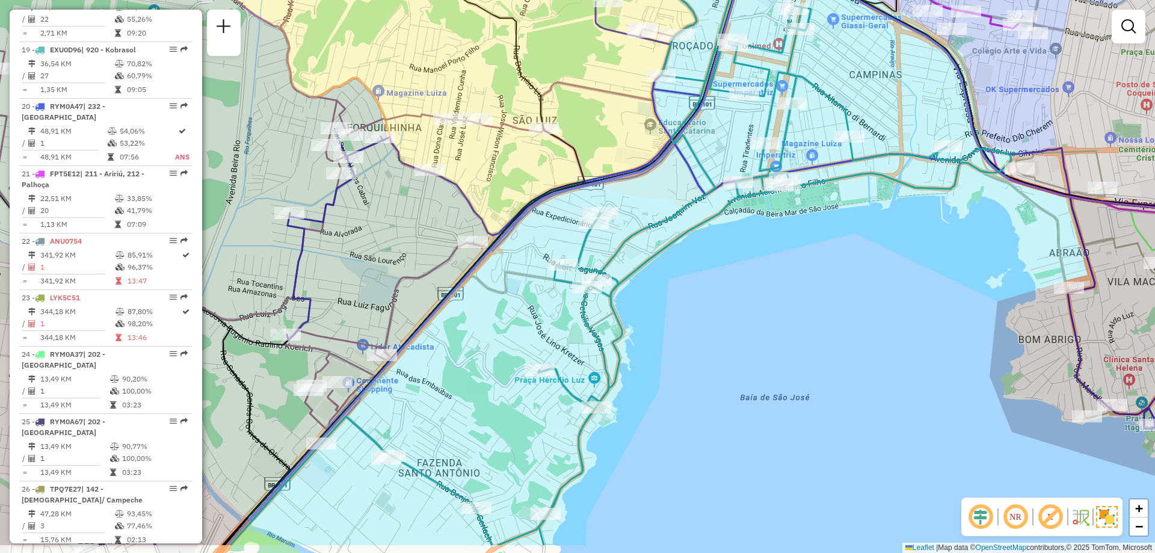
drag, startPoint x: 722, startPoint y: 401, endPoint x: 756, endPoint y: 344, distance: 66.3
click at [756, 344] on div "Janela de atendimento Grade de atendimento Capacidade Transportadoras Veículos …" at bounding box center [577, 276] width 1155 height 553
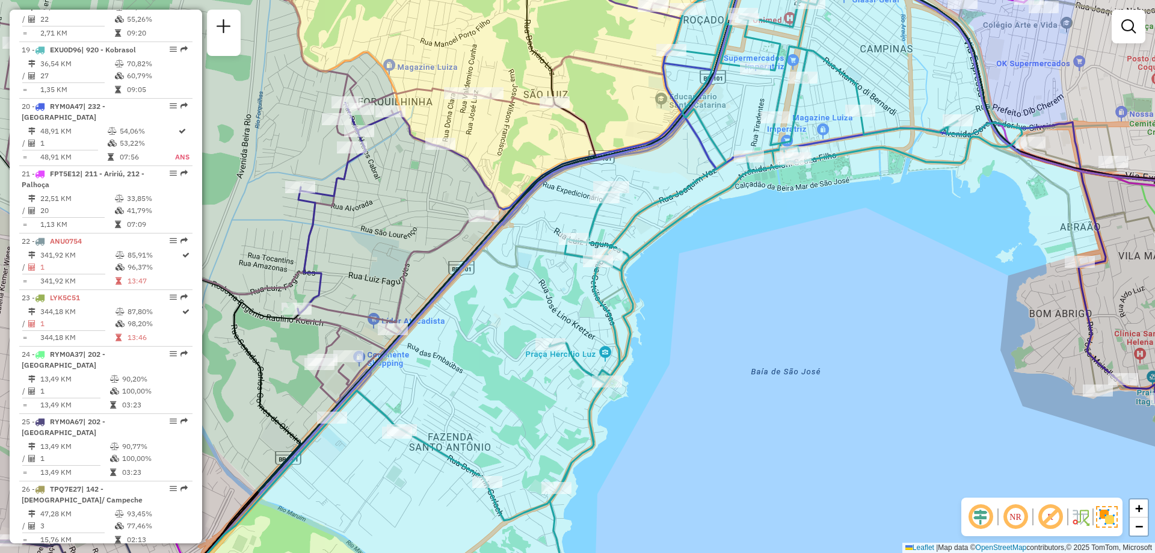
drag, startPoint x: 743, startPoint y: 362, endPoint x: 754, endPoint y: 336, distance: 28.6
click at [754, 336] on div "Janela de atendimento Grade de atendimento Capacidade Transportadoras Veículos …" at bounding box center [577, 276] width 1155 height 553
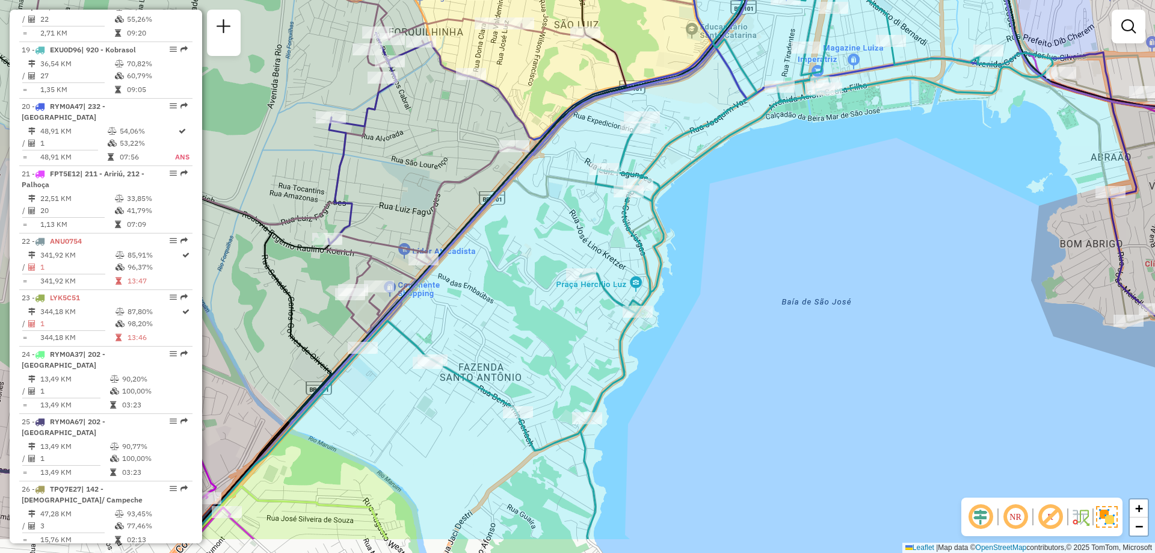
drag, startPoint x: 751, startPoint y: 396, endPoint x: 782, endPoint y: 327, distance: 75.7
click at [782, 327] on div "Janela de atendimento Grade de atendimento Capacidade Transportadoras Veículos …" at bounding box center [577, 276] width 1155 height 553
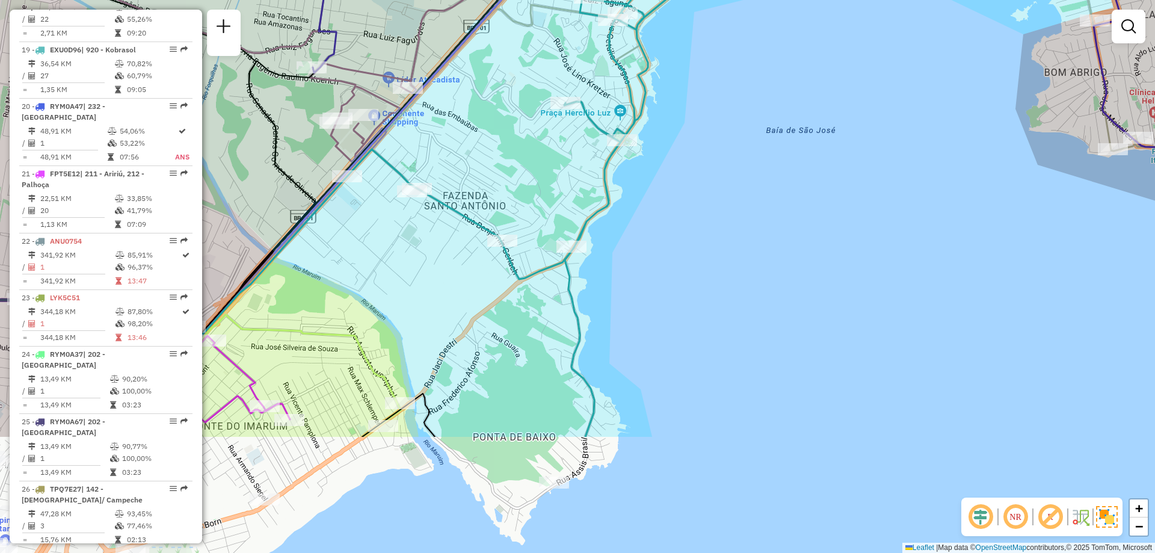
drag, startPoint x: 777, startPoint y: 340, endPoint x: 762, endPoint y: 168, distance: 172.2
click at [762, 168] on div "Janela de atendimento Grade de atendimento Capacidade Transportadoras Veículos …" at bounding box center [577, 276] width 1155 height 553
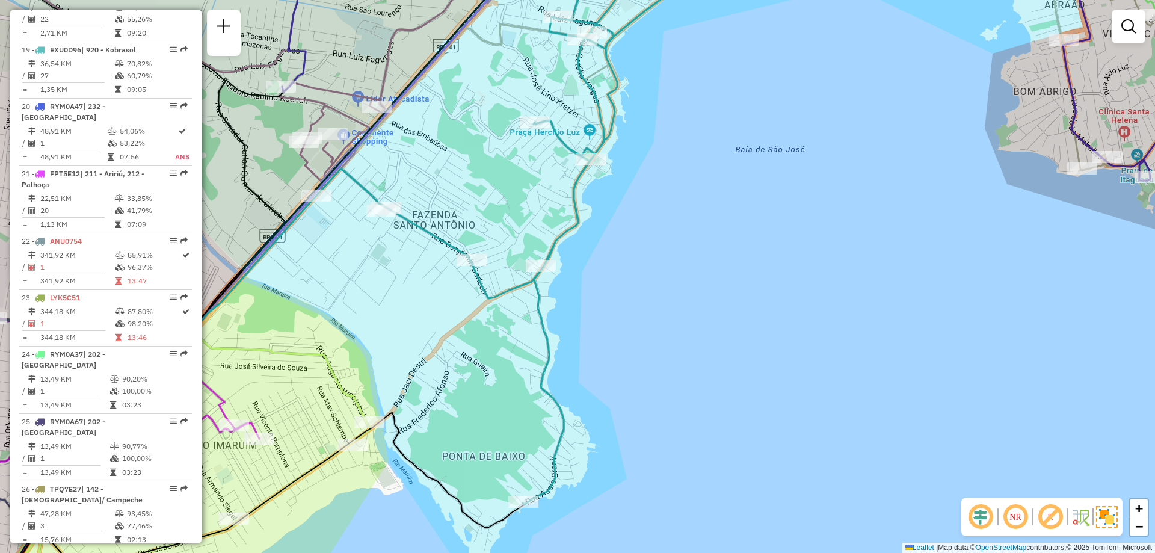
drag, startPoint x: 747, startPoint y: 260, endPoint x: 716, endPoint y: 280, distance: 36.2
click at [716, 280] on div "Janela de atendimento Grade de atendimento Capacidade Transportadoras Veículos …" at bounding box center [577, 276] width 1155 height 553
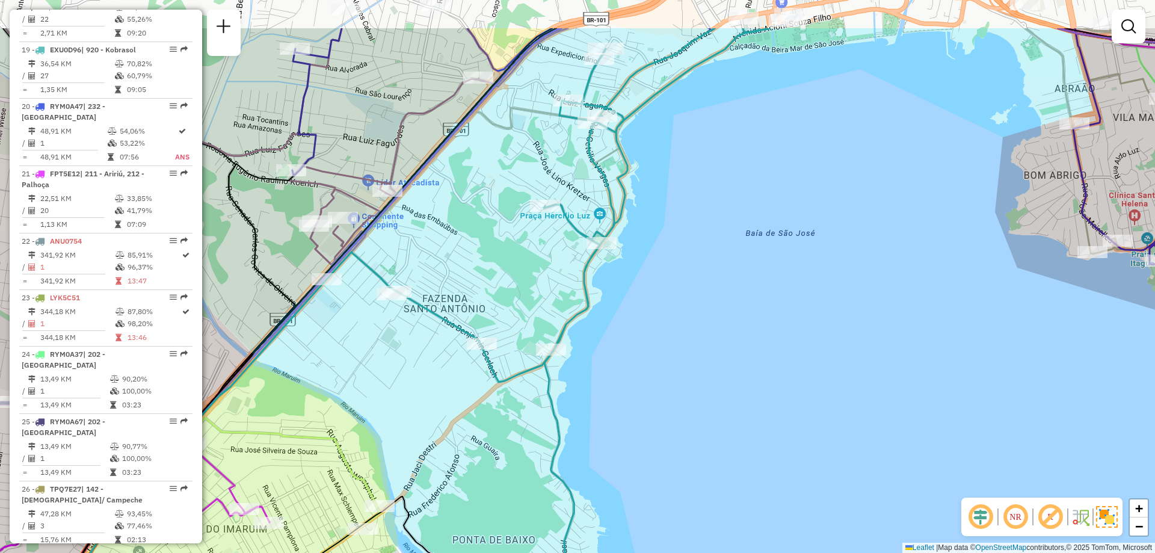
drag, startPoint x: 682, startPoint y: 255, endPoint x: 694, endPoint y: 348, distance: 94.1
click at [694, 348] on div "Janela de atendimento Grade de atendimento Capacidade Transportadoras Veículos …" at bounding box center [577, 276] width 1155 height 553
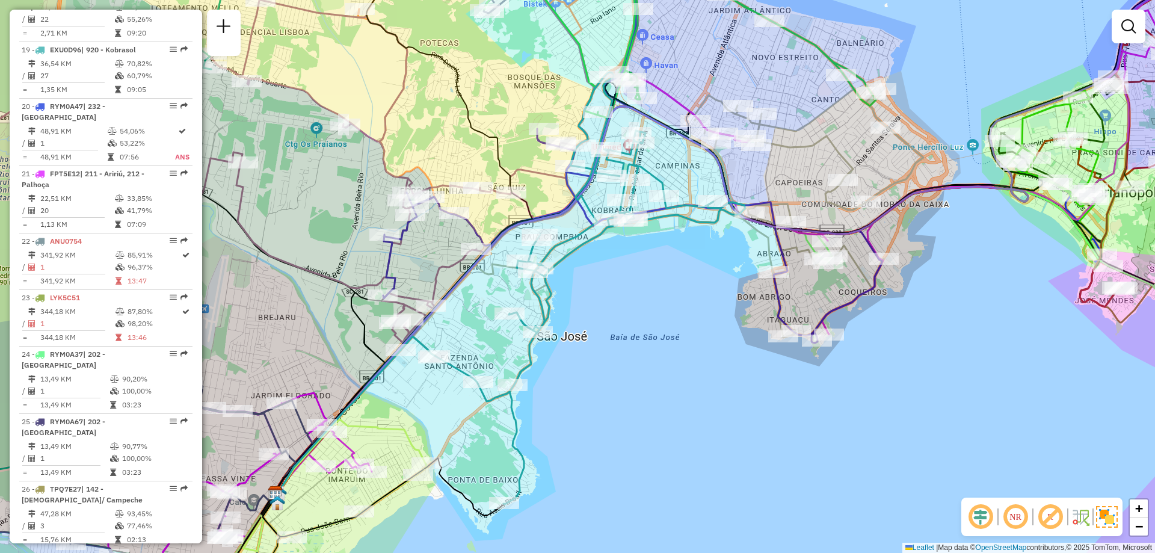
drag, startPoint x: 744, startPoint y: 391, endPoint x: 632, endPoint y: 422, distance: 115.6
click at [632, 422] on div "Janela de atendimento Grade de atendimento Capacidade Transportadoras Veículos …" at bounding box center [577, 276] width 1155 height 553
select select "**********"
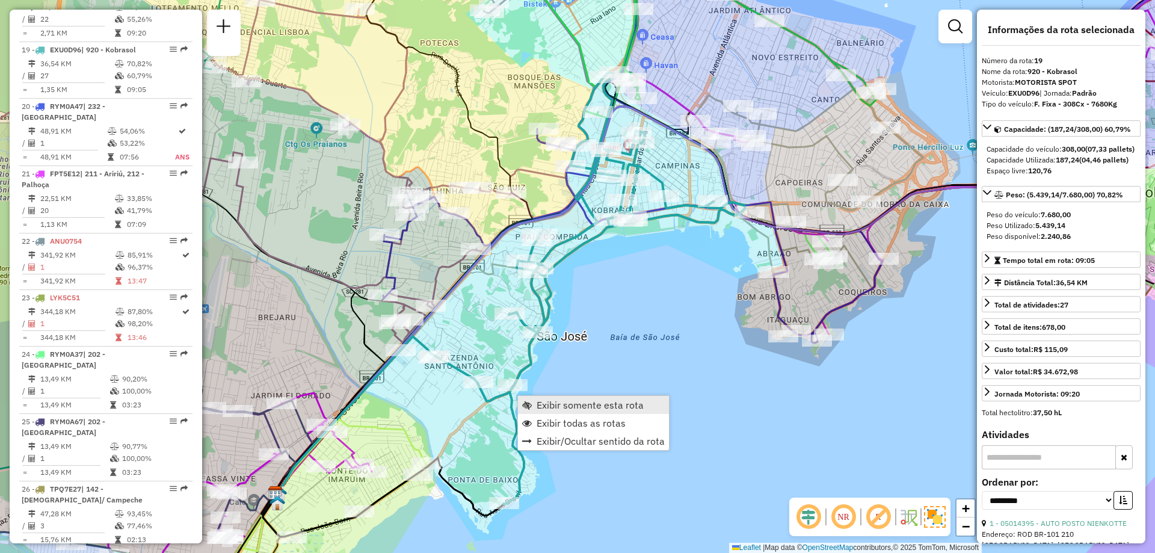
click at [553, 406] on span "Exibir somente esta rota" at bounding box center [590, 405] width 107 height 10
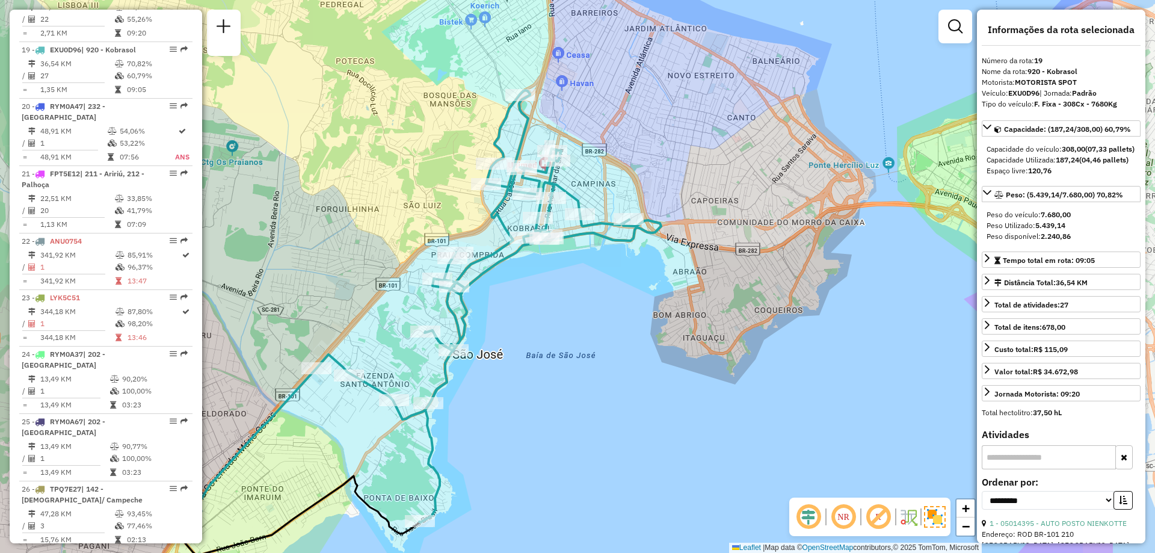
drag, startPoint x: 735, startPoint y: 298, endPoint x: 577, endPoint y: 344, distance: 164.1
click at [577, 344] on div "Janela de atendimento Grade de atendimento Capacidade Transportadoras Veículos …" at bounding box center [577, 276] width 1155 height 553
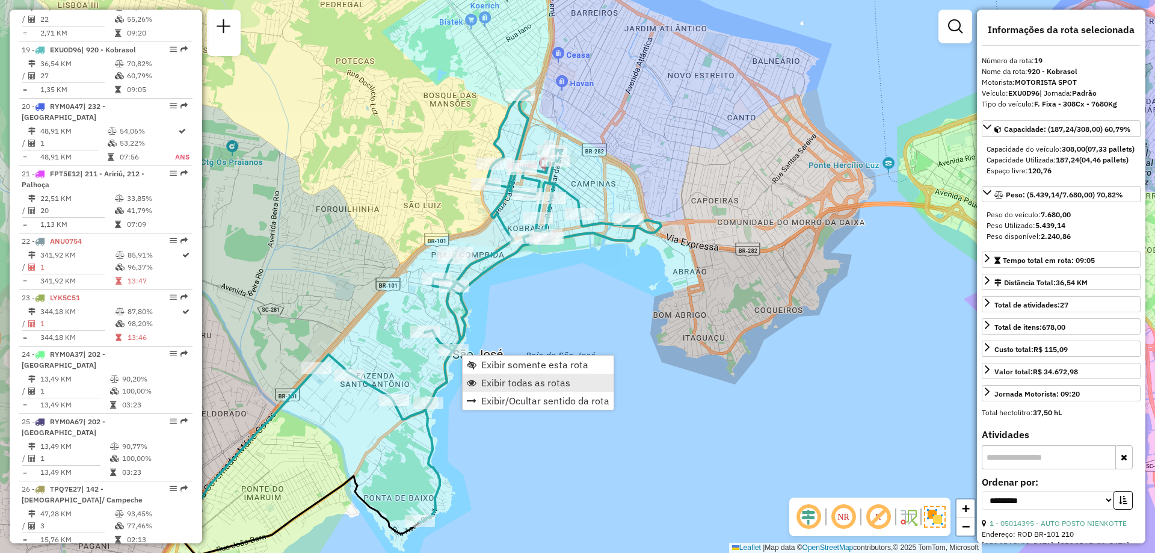
click at [547, 383] on span "Exibir todas as rotas" at bounding box center [525, 383] width 89 height 10
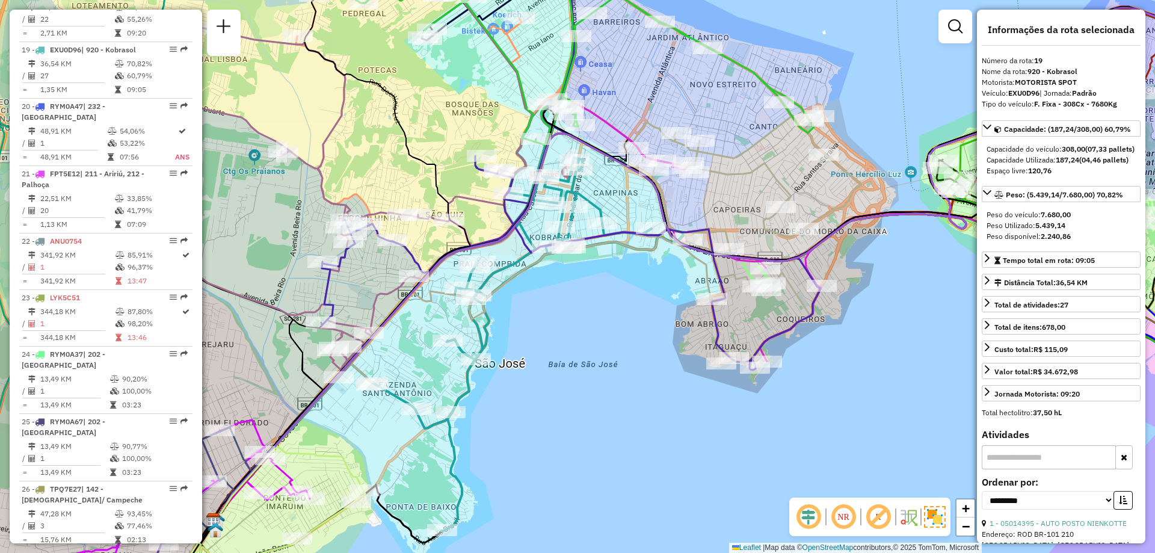
drag, startPoint x: 556, startPoint y: 313, endPoint x: 579, endPoint y: 322, distance: 24.0
click at [579, 322] on div "Janela de atendimento Grade de atendimento Capacidade Transportadoras Veículos …" at bounding box center [577, 276] width 1155 height 553
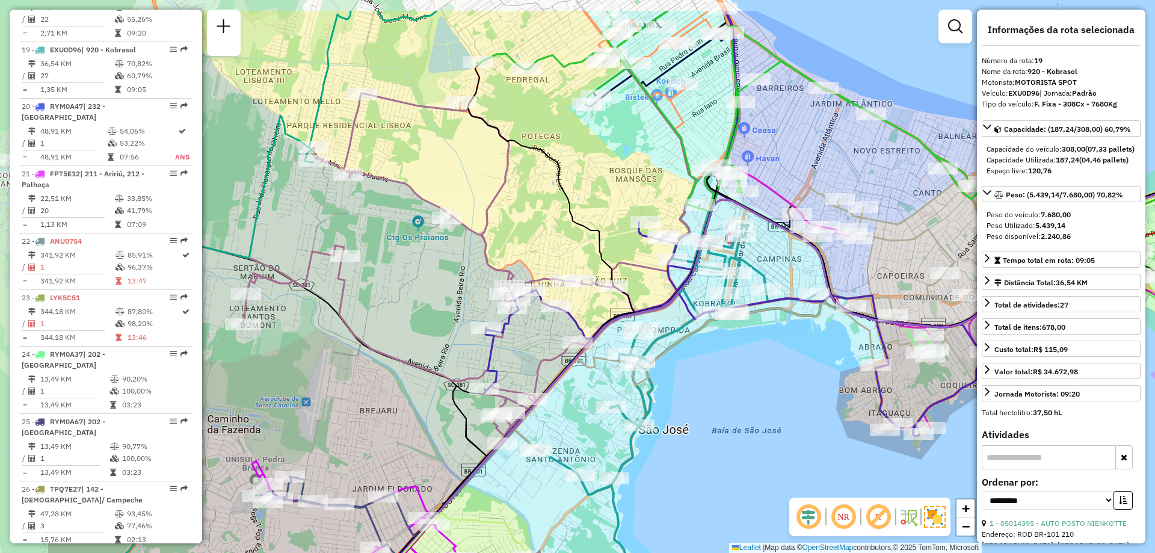
drag, startPoint x: 530, startPoint y: 437, endPoint x: 694, endPoint y: 503, distance: 176.5
click at [694, 503] on div "Janela de atendimento Grade de atendimento Capacidade Transportadoras Veículos …" at bounding box center [577, 276] width 1155 height 553
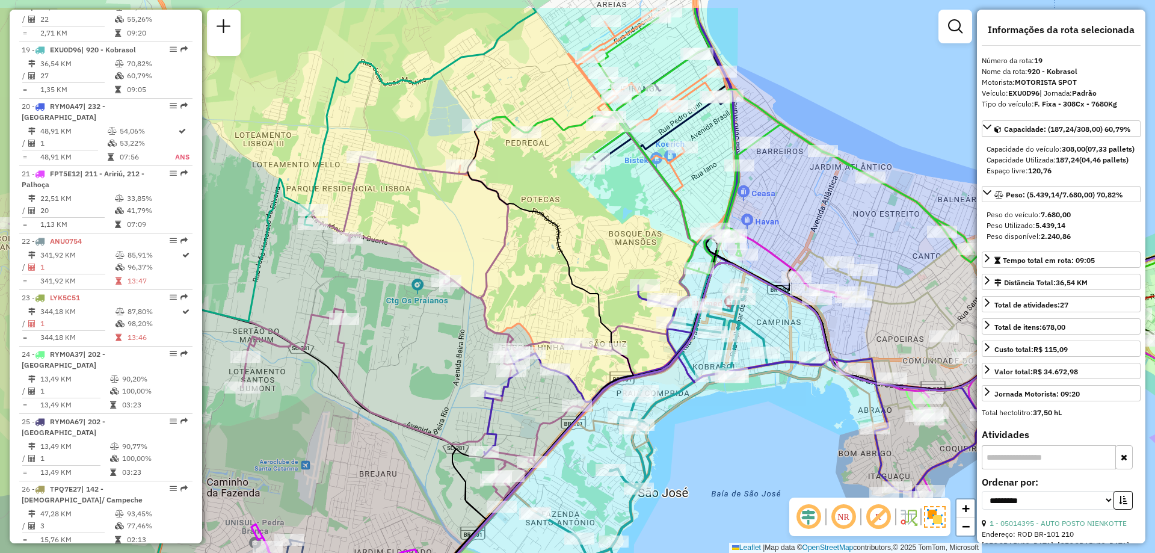
drag, startPoint x: 726, startPoint y: 395, endPoint x: 725, endPoint y: 458, distance: 63.2
click at [725, 458] on div "Janela de atendimento Grade de atendimento Capacidade Transportadoras Veículos …" at bounding box center [577, 276] width 1155 height 553
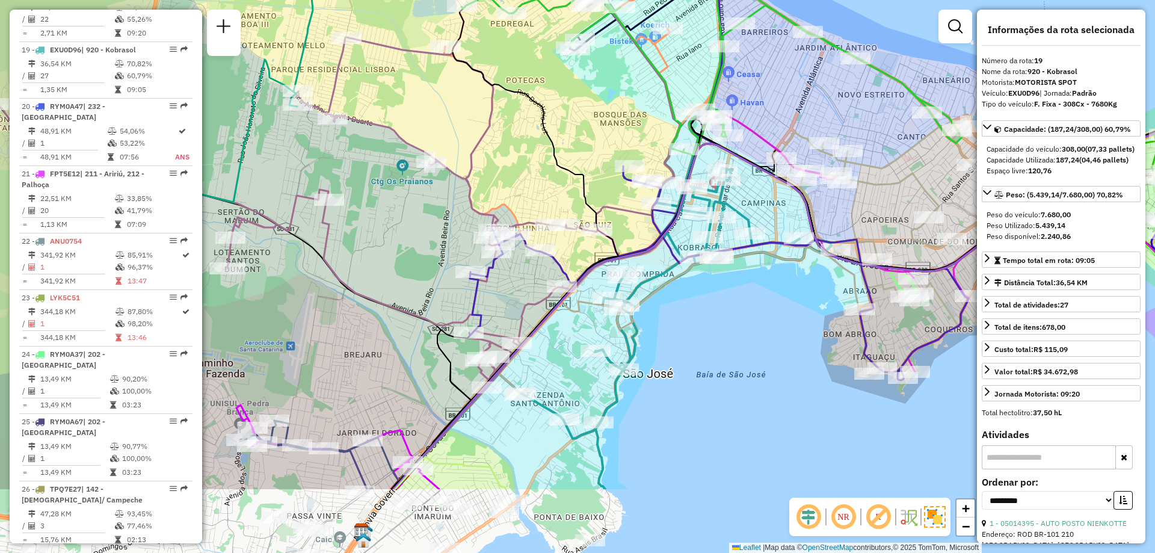
drag, startPoint x: 753, startPoint y: 457, endPoint x: 738, endPoint y: 337, distance: 120.1
click at [738, 337] on div "Janela de atendimento Grade de atendimento Capacidade Transportadoras Veículos …" at bounding box center [577, 276] width 1155 height 553
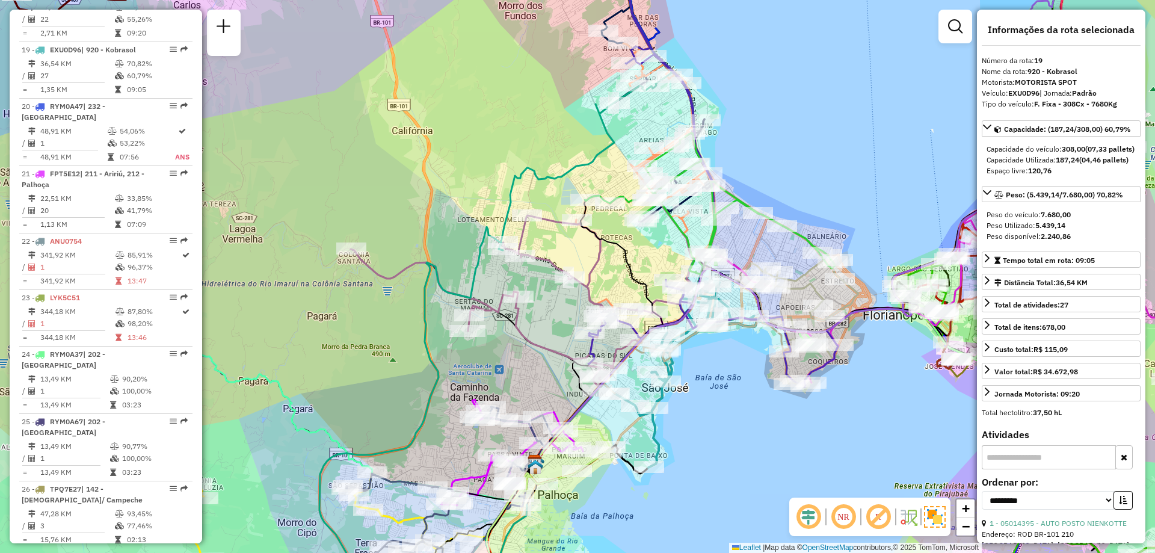
drag, startPoint x: 765, startPoint y: 419, endPoint x: 749, endPoint y: 435, distance: 22.5
click at [749, 435] on div "Janela de atendimento Grade de atendimento Capacidade Transportadoras Veículos …" at bounding box center [577, 276] width 1155 height 553
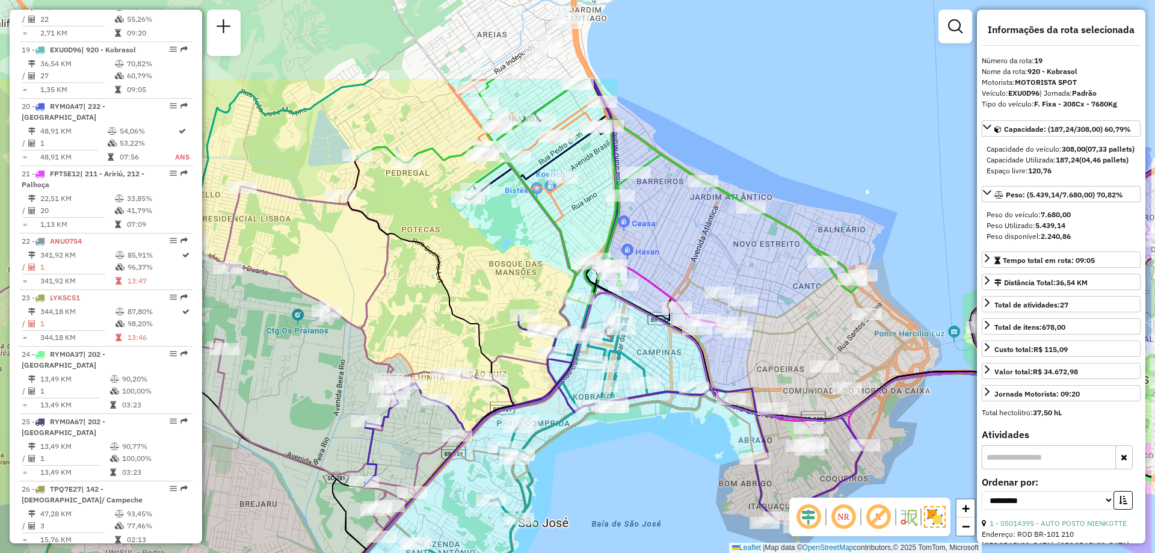
drag, startPoint x: 751, startPoint y: 335, endPoint x: 632, endPoint y: 468, distance: 178.5
click at [632, 468] on div "Janela de atendimento Grade de atendimento Capacidade Transportadoras Veículos …" at bounding box center [577, 276] width 1155 height 553
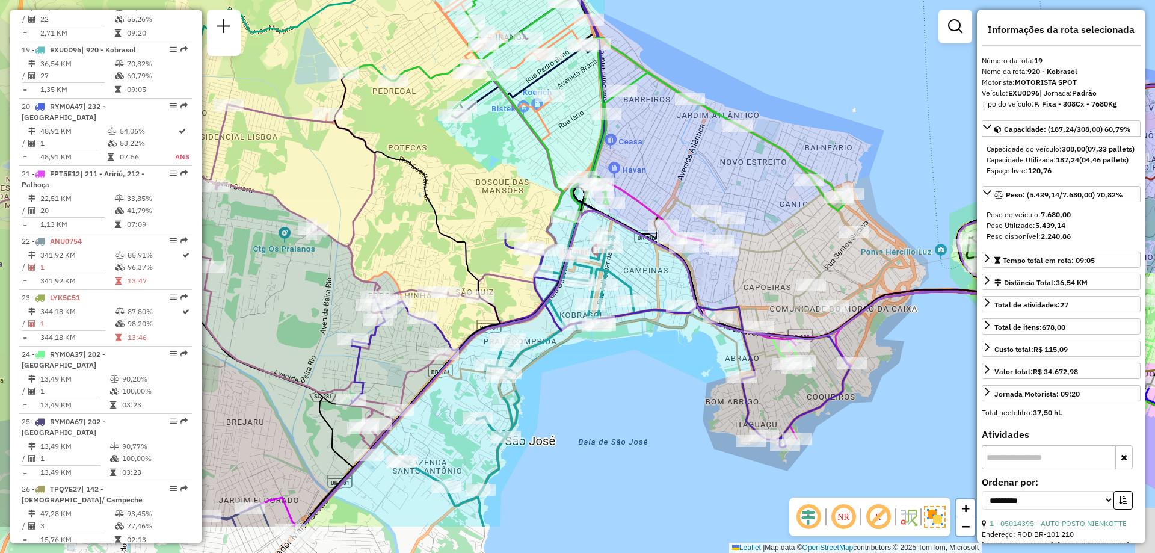
drag, startPoint x: 659, startPoint y: 424, endPoint x: 646, endPoint y: 342, distance: 82.9
click at [646, 342] on div "Janela de atendimento Grade de atendimento Capacidade Transportadoras Veículos …" at bounding box center [577, 276] width 1155 height 553
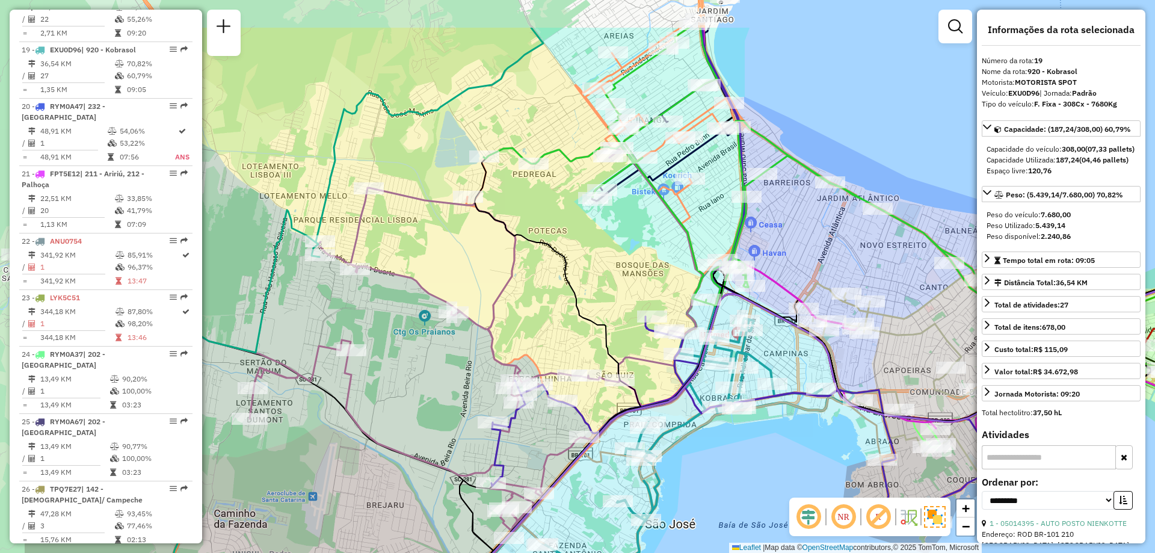
drag, startPoint x: 605, startPoint y: 384, endPoint x: 745, endPoint y: 467, distance: 162.9
click at [745, 467] on div "Janela de atendimento Grade de atendimento Capacidade Transportadoras Veículos …" at bounding box center [577, 276] width 1155 height 553
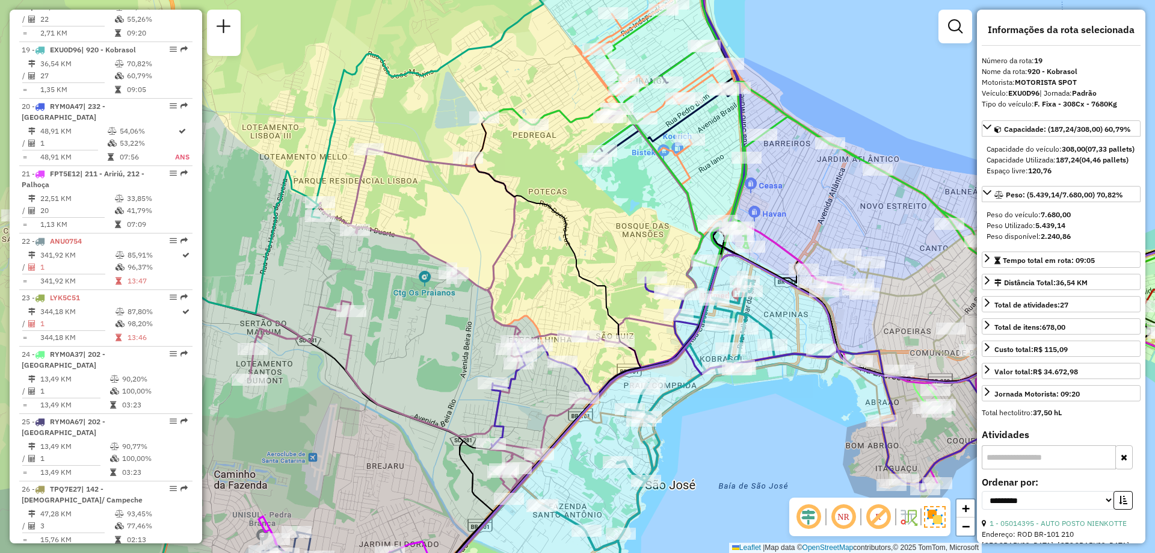
drag, startPoint x: 745, startPoint y: 467, endPoint x: 745, endPoint y: 428, distance: 39.1
click at [745, 428] on div "Janela de atendimento Grade de atendimento Capacidade Transportadoras Veículos …" at bounding box center [577, 276] width 1155 height 553
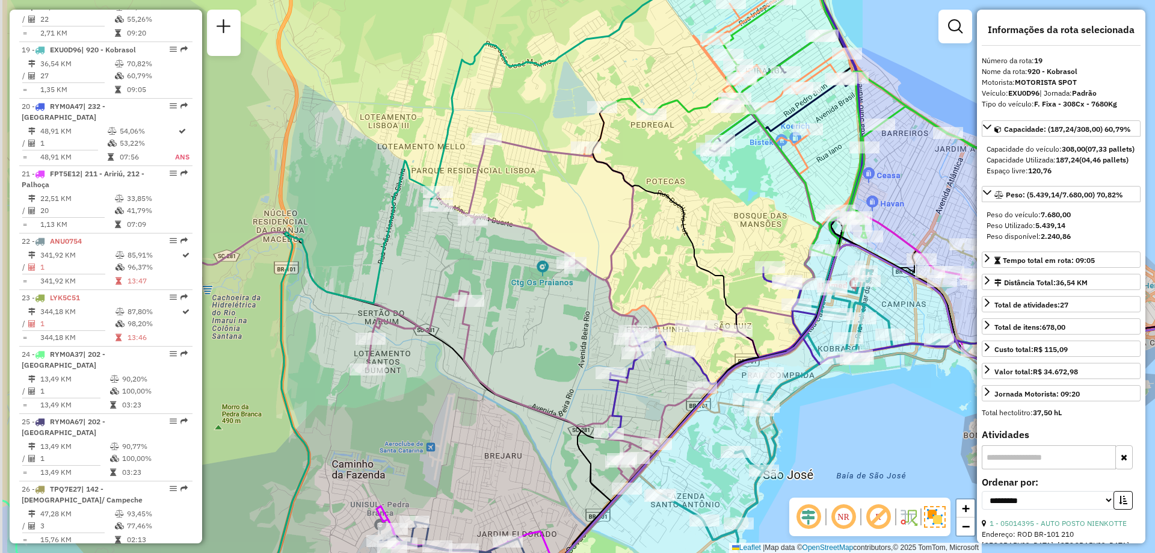
drag, startPoint x: 353, startPoint y: 368, endPoint x: 471, endPoint y: 358, distance: 118.4
click at [471, 358] on icon at bounding box center [477, 288] width 687 height 385
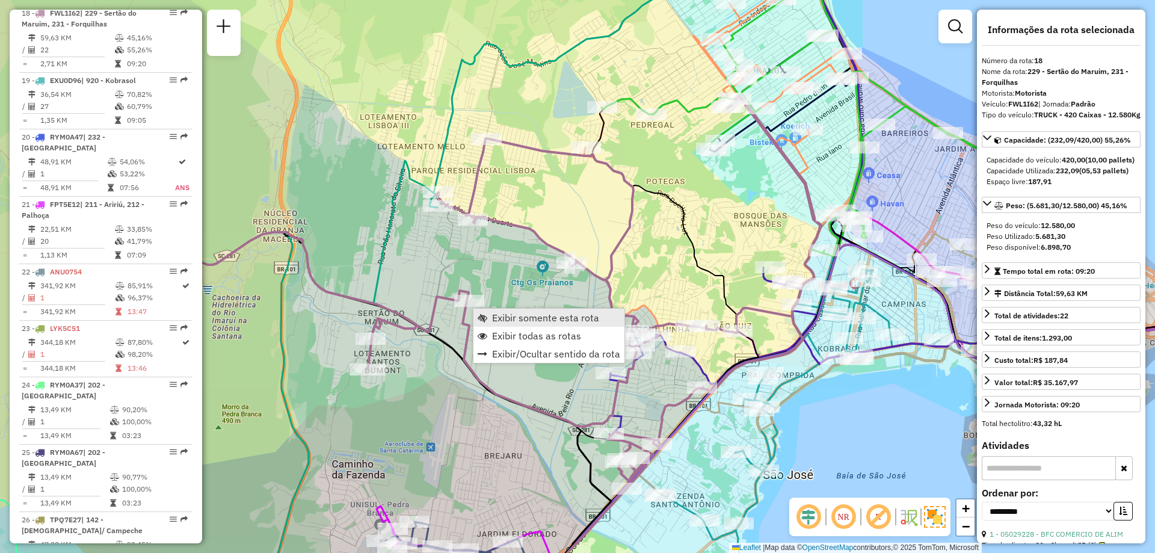
scroll to position [1715, 0]
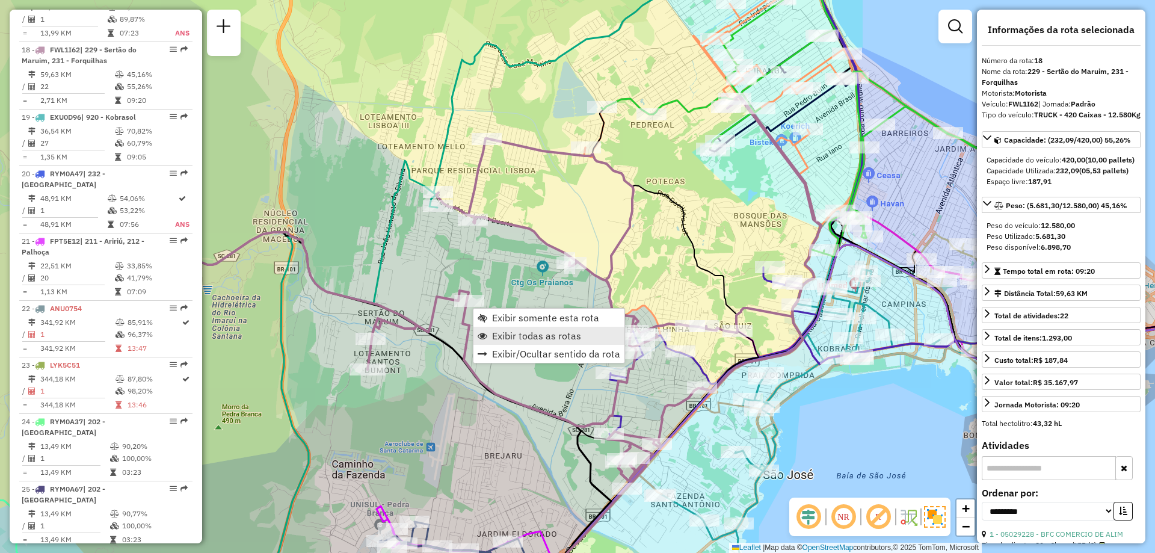
drag, startPoint x: 525, startPoint y: 320, endPoint x: 611, endPoint y: 335, distance: 87.3
click at [525, 320] on span "Exibir somente esta rota" at bounding box center [545, 318] width 107 height 10
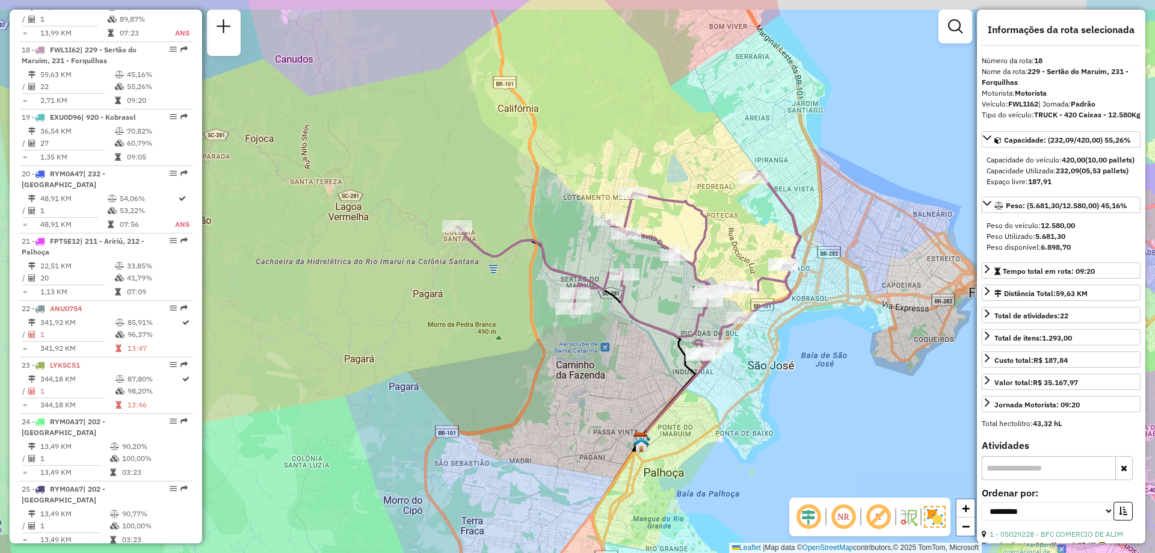
drag, startPoint x: 751, startPoint y: 390, endPoint x: 803, endPoint y: 425, distance: 62.7
click at [803, 425] on div "Janela de atendimento Grade de atendimento Capacidade Transportadoras Veículos …" at bounding box center [577, 276] width 1155 height 553
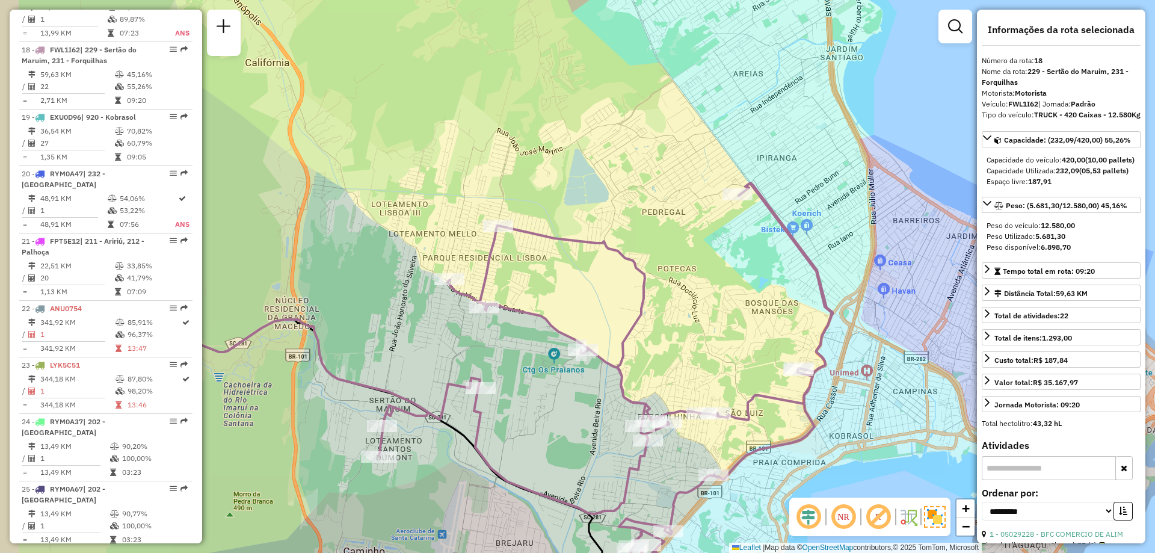
drag, startPoint x: 666, startPoint y: 356, endPoint x: 696, endPoint y: 330, distance: 39.3
click at [696, 330] on div "Janela de atendimento Grade de atendimento Capacidade Transportadoras Veículos …" at bounding box center [577, 276] width 1155 height 553
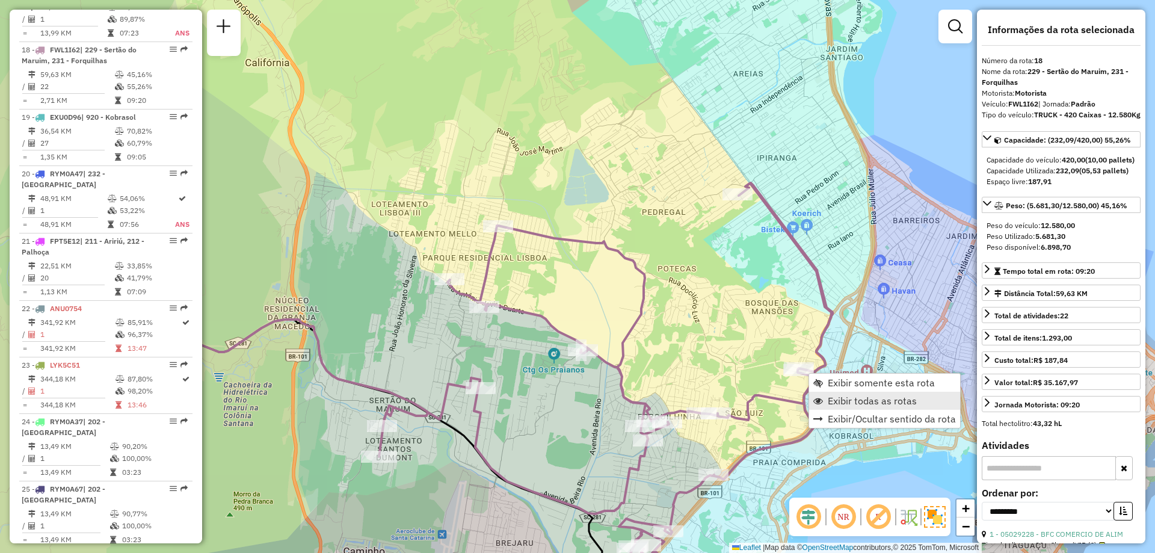
click at [854, 396] on span "Exibir todas as rotas" at bounding box center [872, 401] width 89 height 10
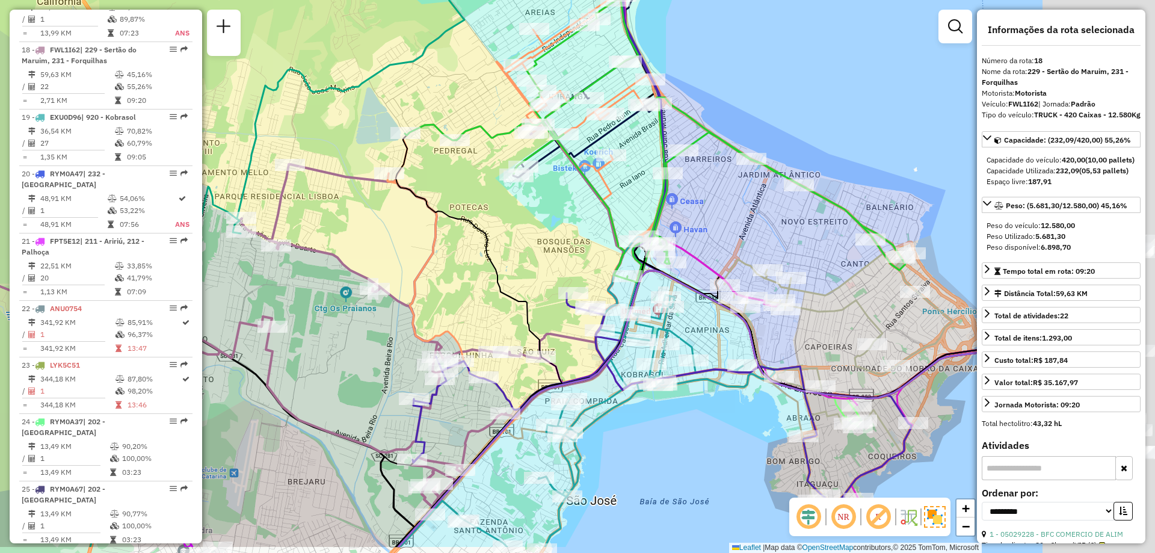
drag, startPoint x: 719, startPoint y: 333, endPoint x: 511, endPoint y: 271, distance: 217.0
click at [511, 271] on div "Janela de atendimento Grade de atendimento Capacidade Transportadoras Veículos …" at bounding box center [577, 276] width 1155 height 553
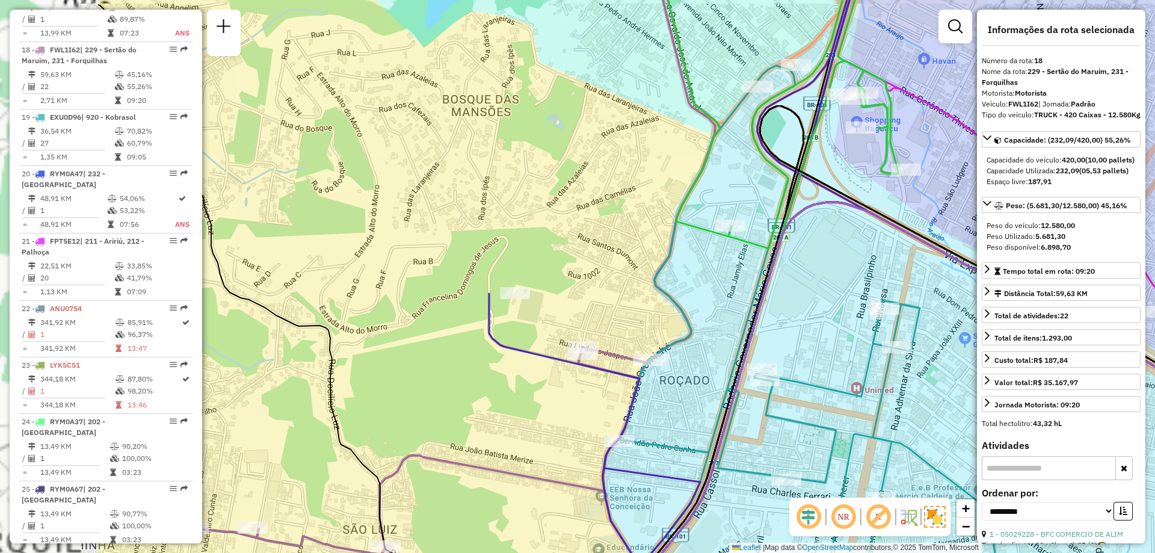
drag, startPoint x: 410, startPoint y: 271, endPoint x: 623, endPoint y: 283, distance: 213.9
click at [623, 283] on div "Janela de atendimento Grade de atendimento Capacidade Transportadoras Veículos …" at bounding box center [577, 276] width 1155 height 553
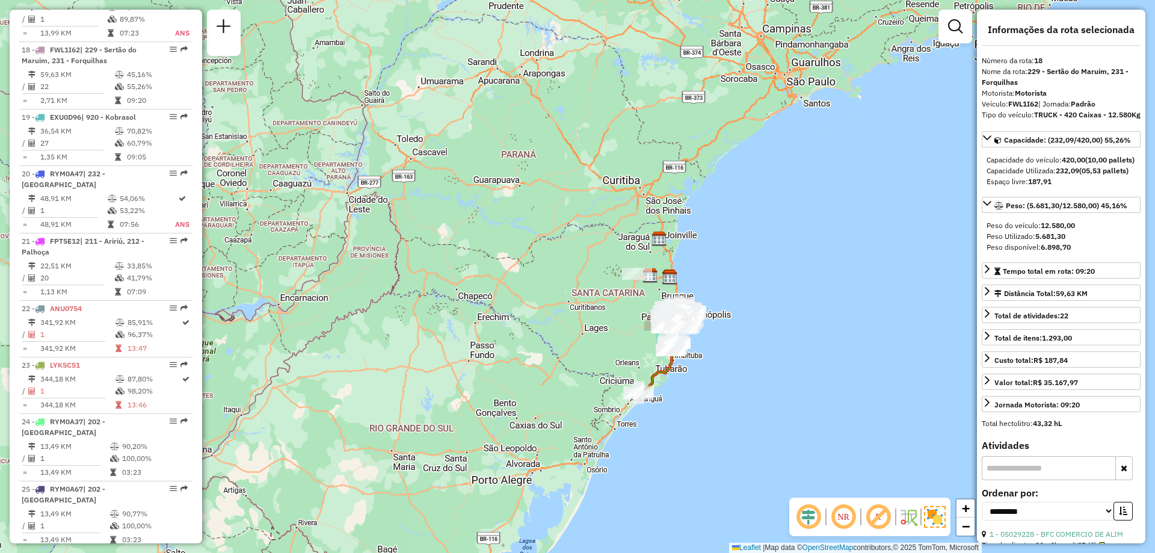
drag, startPoint x: 796, startPoint y: 426, endPoint x: 738, endPoint y: 342, distance: 102.8
click at [744, 347] on div "Janela de atendimento Grade de atendimento Capacidade Transportadoras Veículos …" at bounding box center [577, 276] width 1155 height 553
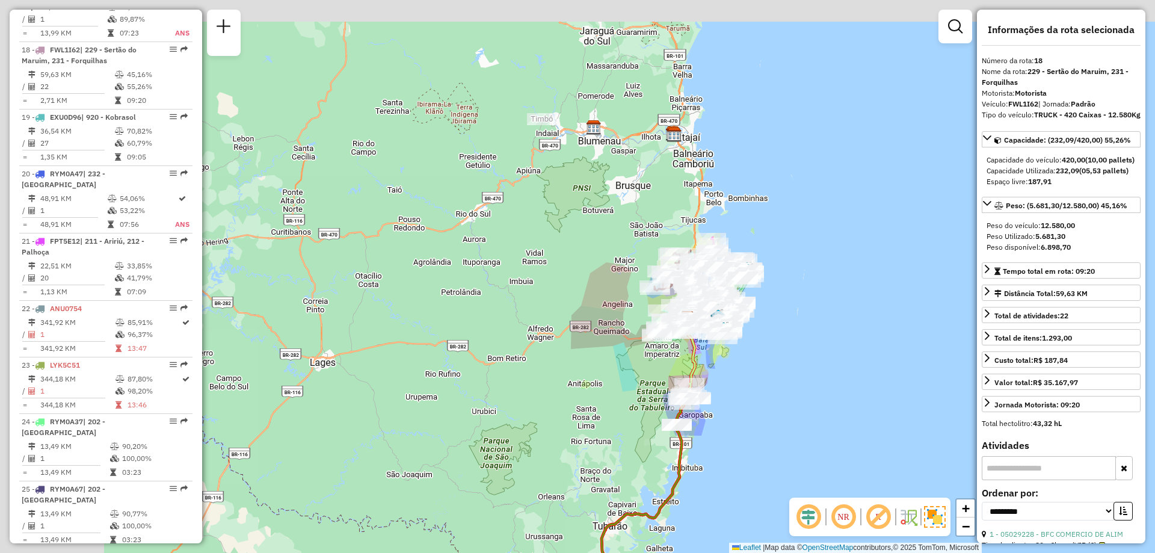
drag, startPoint x: 585, startPoint y: 347, endPoint x: 793, endPoint y: 400, distance: 215.4
click at [793, 400] on div "Janela de atendimento Grade de atendimento Capacidade Transportadoras Veículos …" at bounding box center [577, 276] width 1155 height 553
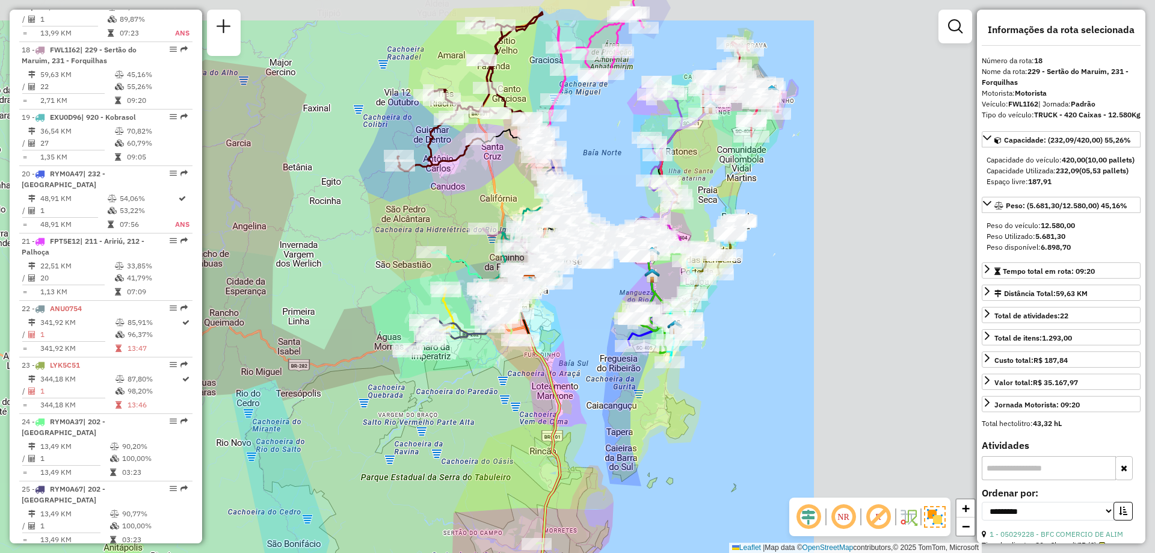
drag, startPoint x: 836, startPoint y: 359, endPoint x: 393, endPoint y: 390, distance: 443.3
click at [393, 390] on div "Janela de atendimento Grade de atendimento Capacidade Transportadoras Veículos …" at bounding box center [577, 276] width 1155 height 553
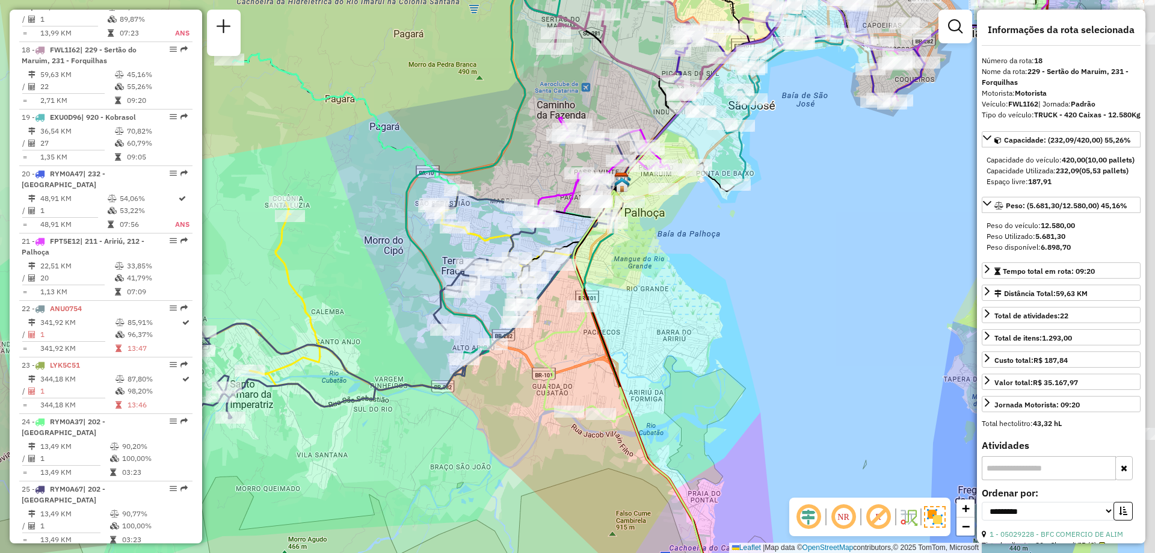
drag, startPoint x: 643, startPoint y: 357, endPoint x: 500, endPoint y: 382, distance: 145.3
click at [500, 382] on div "Janela de atendimento Grade de atendimento Capacidade Transportadoras Veículos …" at bounding box center [577, 276] width 1155 height 553
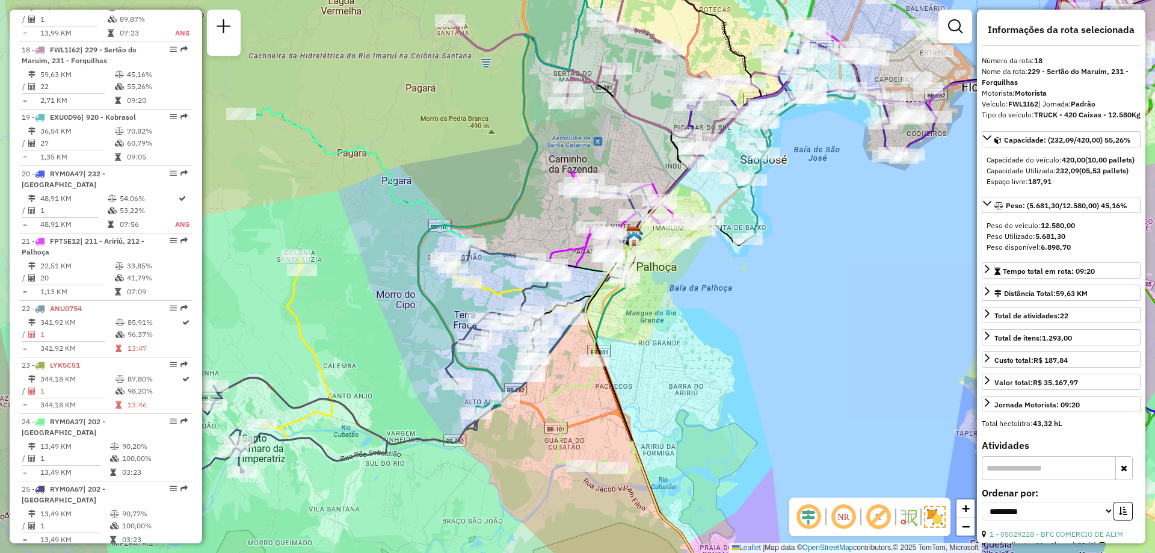
drag, startPoint x: 702, startPoint y: 337, endPoint x: 721, endPoint y: 385, distance: 51.3
click at [716, 398] on div "Janela de atendimento Grade de atendimento Capacidade Transportadoras Veículos …" at bounding box center [577, 276] width 1155 height 553
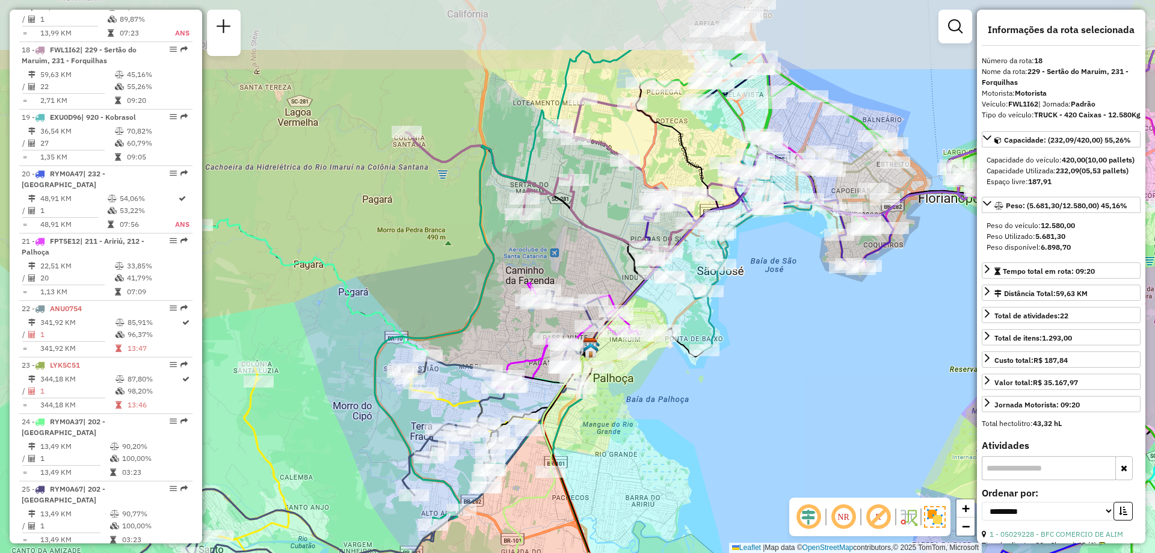
drag, startPoint x: 765, startPoint y: 312, endPoint x: 720, endPoint y: 417, distance: 114.5
click at [720, 417] on div "Janela de atendimento Grade de atendimento Capacidade Transportadoras Veículos …" at bounding box center [577, 276] width 1155 height 553
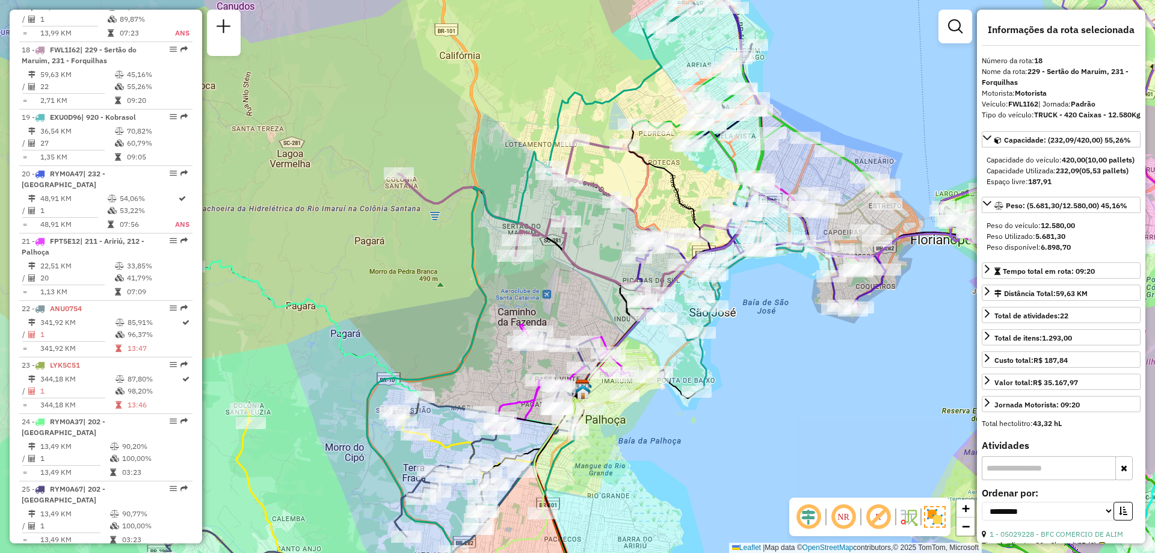
drag, startPoint x: 853, startPoint y: 311, endPoint x: 845, endPoint y: 353, distance: 42.9
click at [845, 353] on div "Janela de atendimento Grade de atendimento Capacidade Transportadoras Veículos …" at bounding box center [577, 276] width 1155 height 553
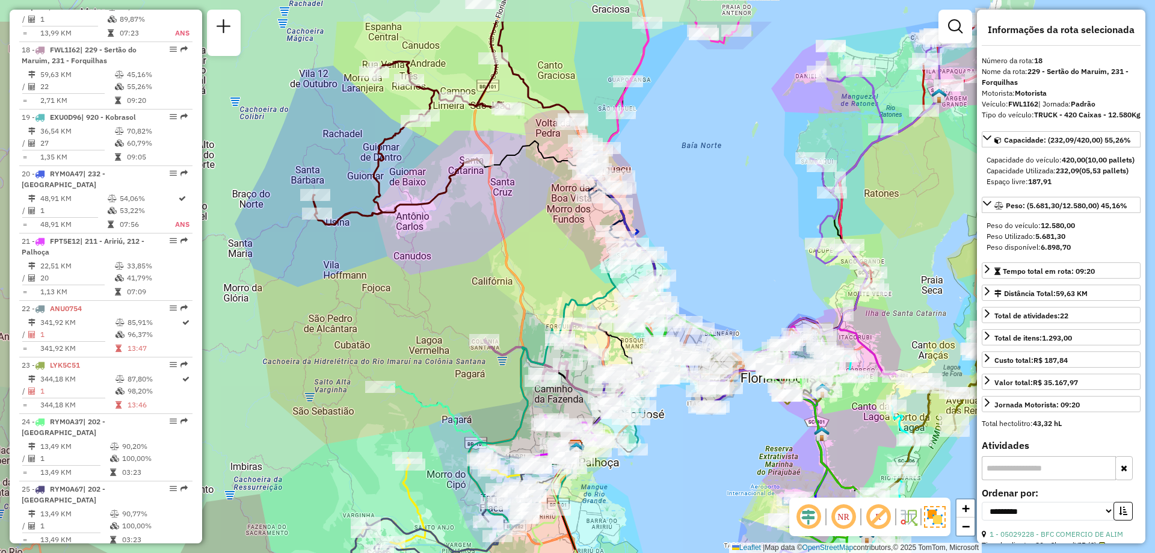
drag, startPoint x: 824, startPoint y: 374, endPoint x: 690, endPoint y: 437, distance: 148.5
click at [688, 451] on div "Janela de atendimento Grade de atendimento Capacidade Transportadoras Veículos …" at bounding box center [577, 276] width 1155 height 553
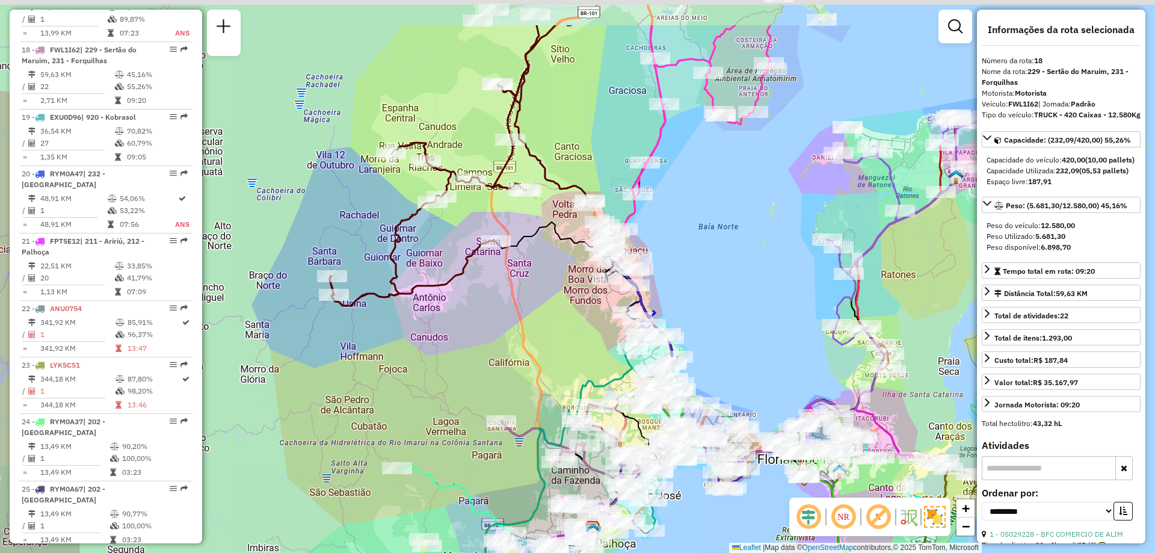
drag, startPoint x: 728, startPoint y: 249, endPoint x: 745, endPoint y: 344, distance: 96.6
click at [745, 344] on div "Janela de atendimento Grade de atendimento Capacidade Transportadoras Veículos …" at bounding box center [577, 276] width 1155 height 553
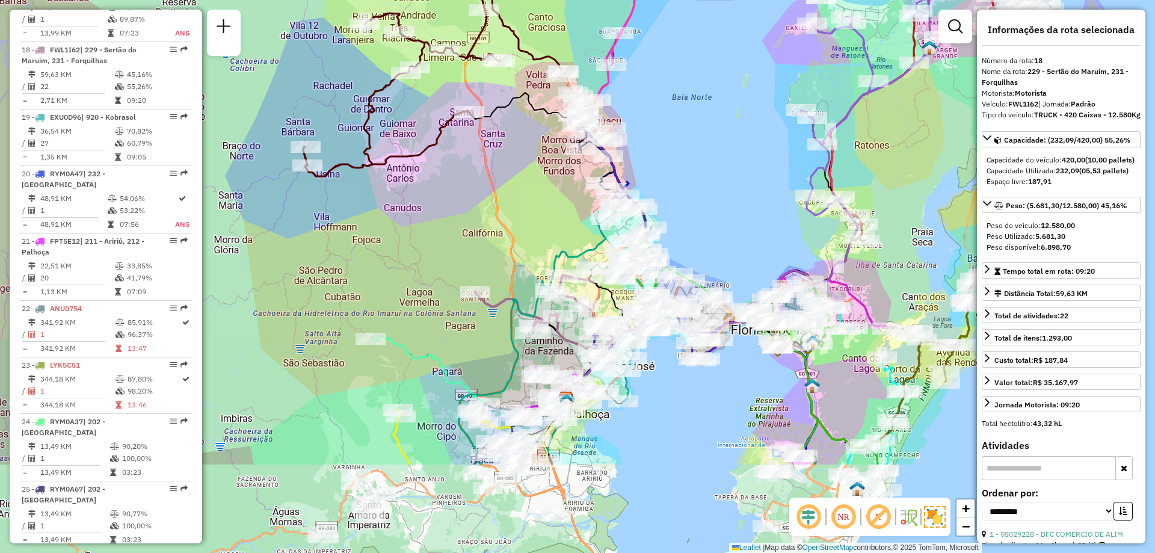
drag, startPoint x: 748, startPoint y: 360, endPoint x: 721, endPoint y: 216, distance: 146.3
click at [721, 216] on div "Janela de atendimento Grade de atendimento Capacidade Transportadoras Veículos …" at bounding box center [577, 276] width 1155 height 553
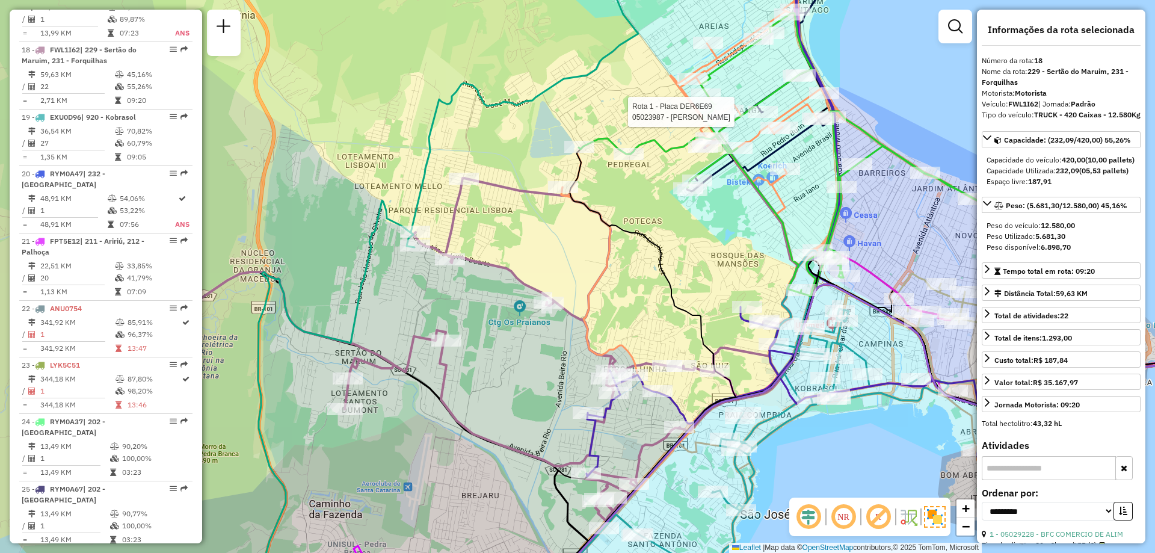
drag, startPoint x: 903, startPoint y: 461, endPoint x: 854, endPoint y: 417, distance: 65.2
click at [854, 417] on div "Rota 1 - Placa DER6E69 05023987 - SERGIO SILVIO VARGAS Janela de atendimento Gr…" at bounding box center [577, 276] width 1155 height 553
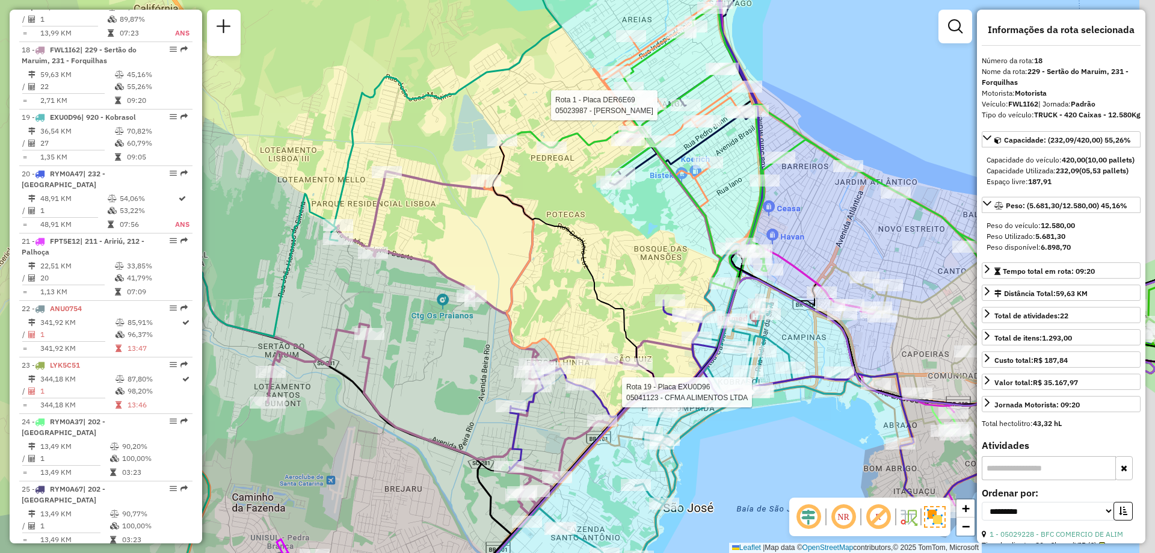
drag, startPoint x: 853, startPoint y: 455, endPoint x: 773, endPoint y: 448, distance: 80.3
click at [773, 448] on div "Rota 1 - Placa DER6E69 05023987 - SERGIO SILVIO VARGAS Rota 19 - Placa EXU0D96 …" at bounding box center [577, 276] width 1155 height 553
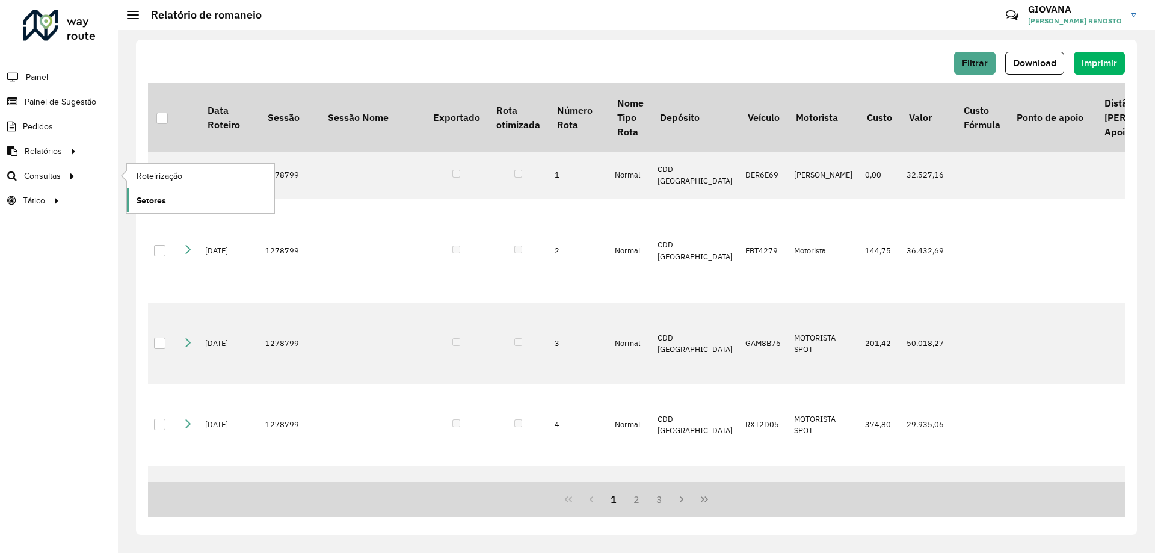
click at [165, 198] on span "Setores" at bounding box center [151, 200] width 29 height 13
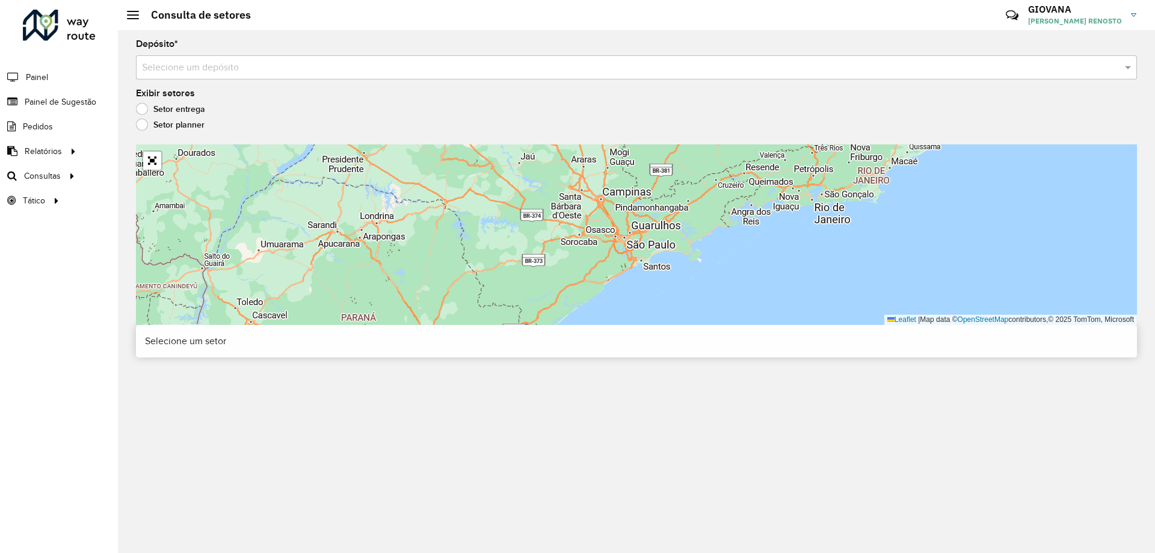
click at [191, 68] on input "text" at bounding box center [624, 68] width 965 height 14
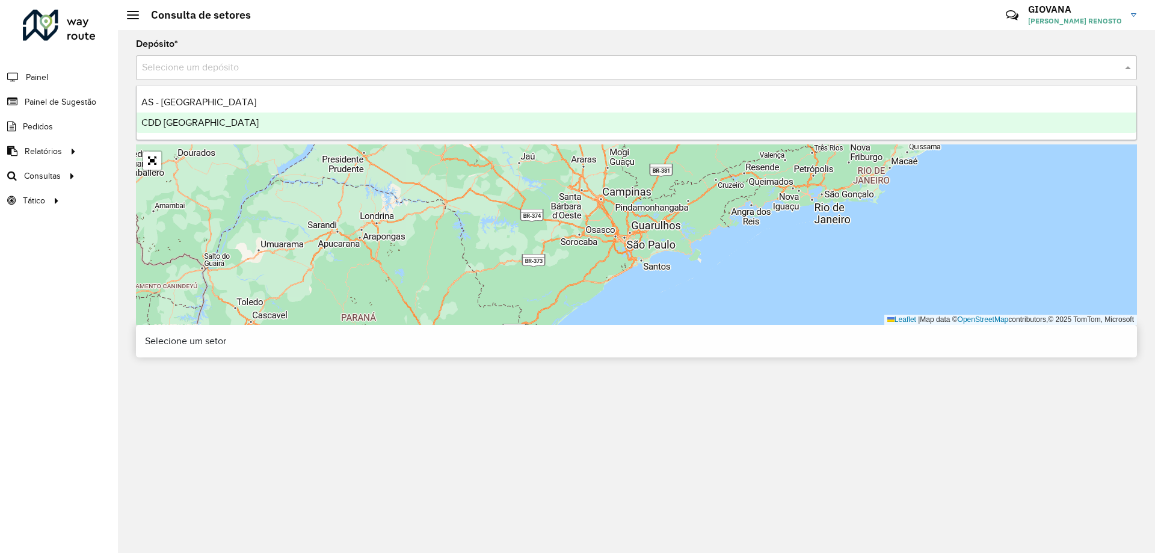
click at [200, 123] on span "CDD [GEOGRAPHIC_DATA]" at bounding box center [199, 122] width 117 height 10
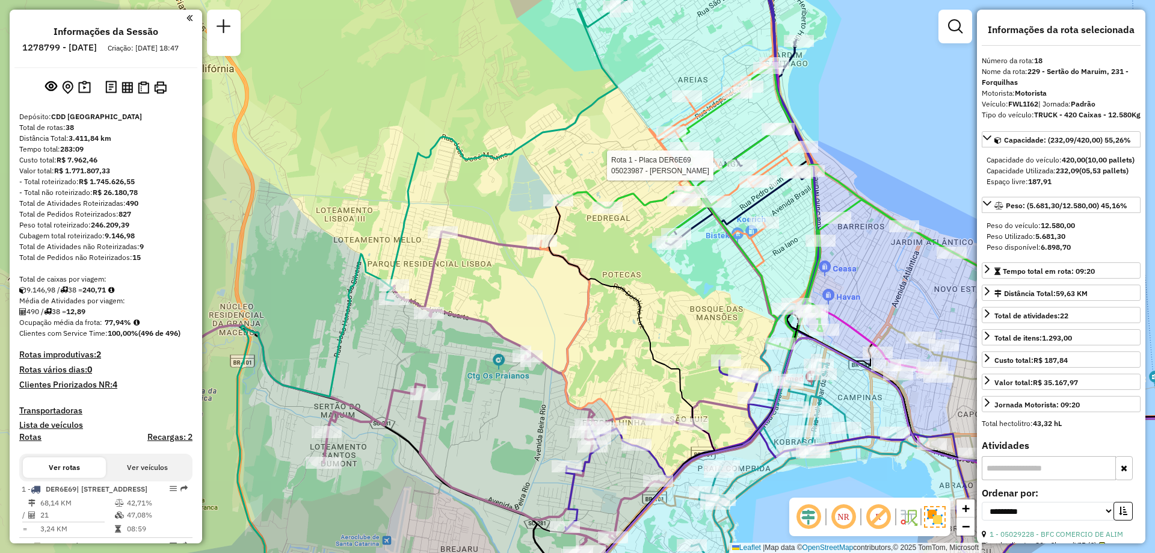
select select "**********"
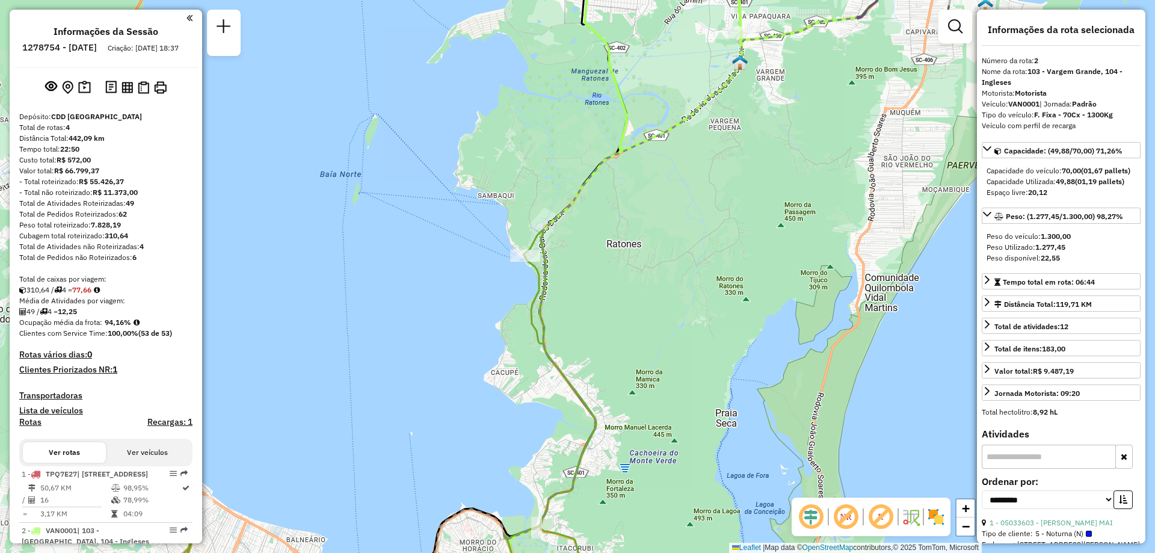
select select "**********"
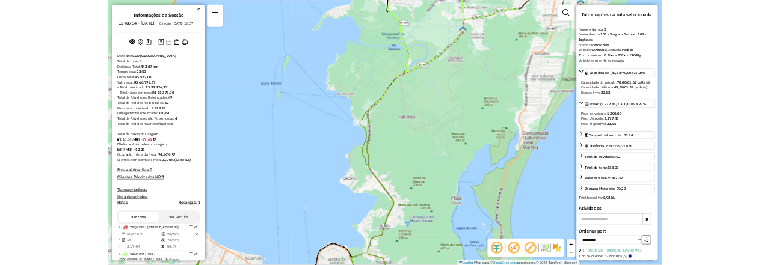
scroll to position [457, 0]
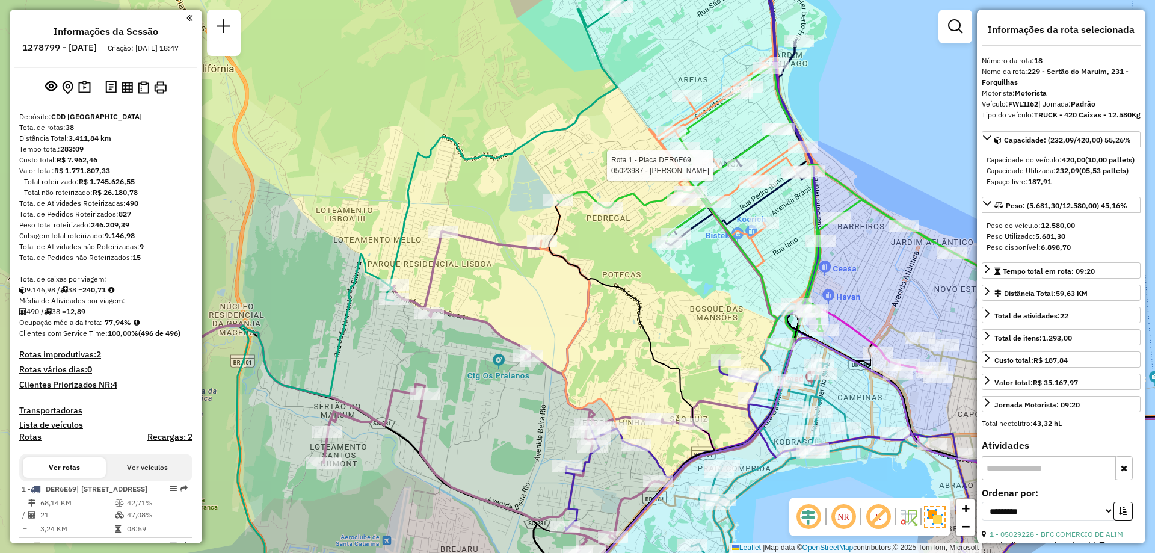
select select "**********"
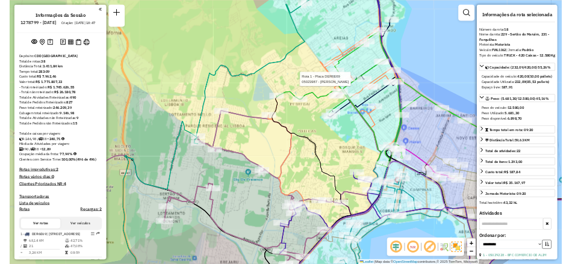
scroll to position [1715, 0]
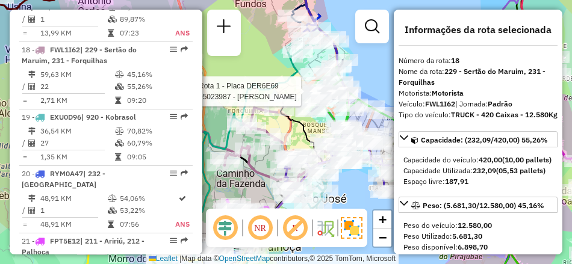
click at [292, 229] on em at bounding box center [294, 228] width 29 height 29
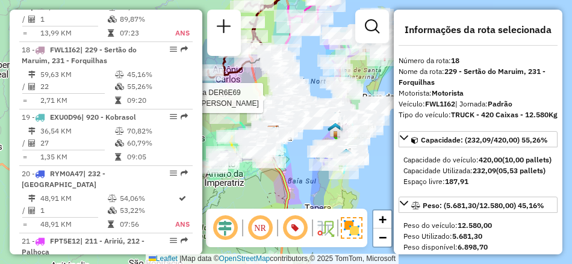
drag, startPoint x: 347, startPoint y: 109, endPoint x: 307, endPoint y: 45, distance: 75.1
click at [307, 45] on div "Rota 1 - Placa DER6E69 05023987 - SERGIO SILVIO VARGAS Janela de atendimento Gr…" at bounding box center [286, 132] width 572 height 264
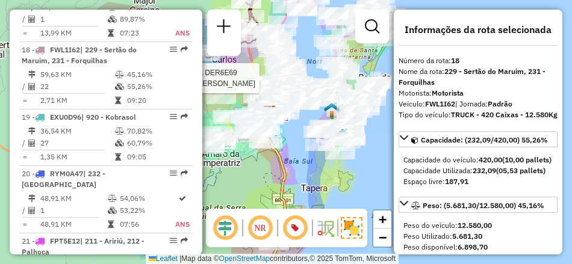
drag, startPoint x: 359, startPoint y: 165, endPoint x: 358, endPoint y: 144, distance: 21.1
click at [358, 144] on div "Rota 1 - Placa DER6E69 05023987 - SERGIO SILVIO VARGAS Rota 6 - Placa FFM8C61 0…" at bounding box center [286, 132] width 572 height 264
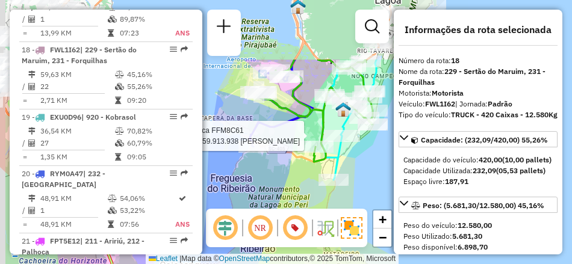
drag, startPoint x: 335, startPoint y: 94, endPoint x: 368, endPoint y: 180, distance: 92.5
click at [368, 180] on div "Rota 1 - Placa DER6E69 05023987 - SERGIO SILVIO VARGAS Rota 6 - Placa FFM8C61 0…" at bounding box center [286, 132] width 572 height 264
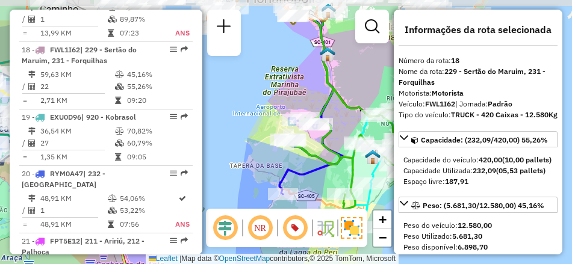
drag, startPoint x: 315, startPoint y: 55, endPoint x: 361, endPoint y: 116, distance: 76.9
click at [361, 116] on icon at bounding box center [342, 114] width 119 height 189
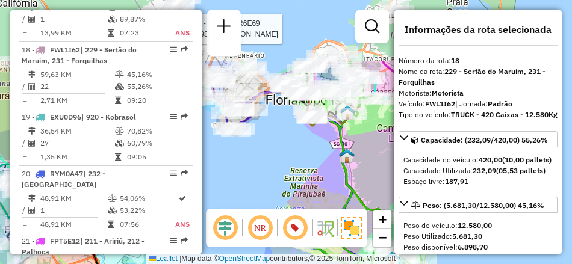
drag, startPoint x: 326, startPoint y: 97, endPoint x: 328, endPoint y: 185, distance: 87.3
click at [328, 185] on div "Rota 1 - Placa DER6E69 05023987 - SERGIO SILVIO VARGAS Janela de atendimento Gr…" at bounding box center [286, 132] width 572 height 264
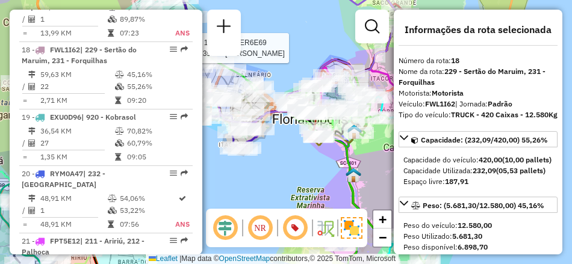
drag, startPoint x: 289, startPoint y: 149, endPoint x: 317, endPoint y: 177, distance: 39.6
click at [317, 178] on div "Rota 1 - Placa DER6E69 05023987 - SERGIO SILVIO VARGAS Janela de atendimento Gr…" at bounding box center [286, 132] width 572 height 264
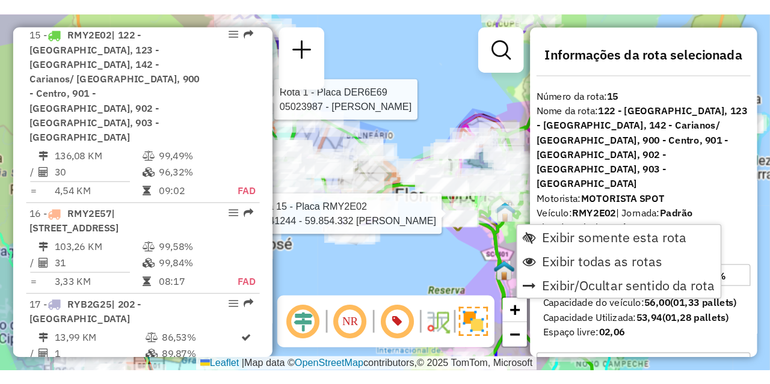
scroll to position [1469, 0]
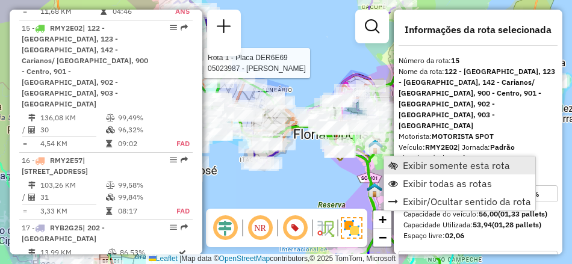
click at [404, 163] on span "Exibir somente esta rota" at bounding box center [455, 166] width 107 height 10
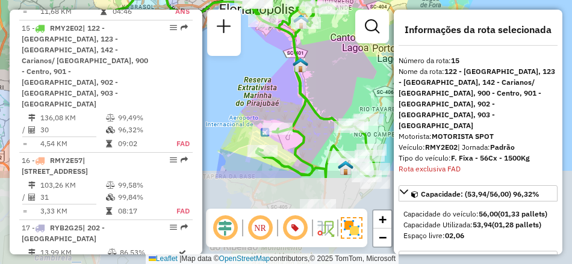
drag, startPoint x: 306, startPoint y: 183, endPoint x: 251, endPoint y: 75, distance: 122.1
click at [251, 75] on div "Janela de atendimento Grade de atendimento Capacidade Transportadoras Veículos …" at bounding box center [286, 132] width 572 height 264
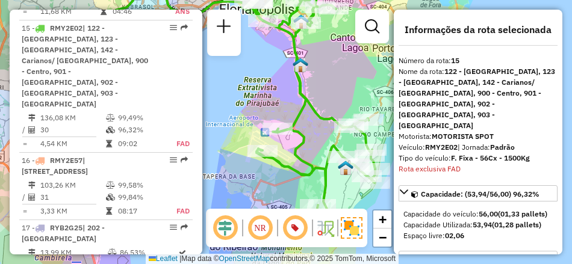
click at [301, 229] on em at bounding box center [294, 228] width 29 height 29
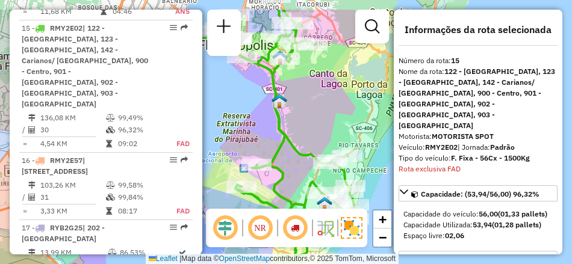
drag, startPoint x: 306, startPoint y: 138, endPoint x: 284, endPoint y: 205, distance: 70.2
click at [284, 205] on icon at bounding box center [285, 133] width 138 height 247
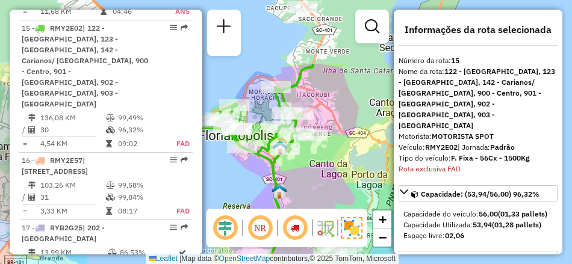
drag, startPoint x: 302, startPoint y: 138, endPoint x: 302, endPoint y: 221, distance: 83.0
click at [302, 221] on hb-router-mapa "Informações da Sessão 1278799 - 19/09/2025 Criação: 18/09/2025 18:47 Depósito: …" at bounding box center [286, 132] width 572 height 264
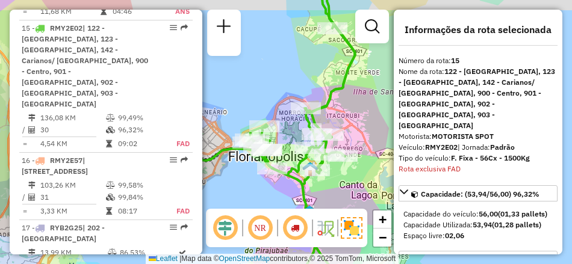
drag, startPoint x: 307, startPoint y: 170, endPoint x: 337, endPoint y: 191, distance: 36.7
click at [337, 191] on div "Janela de atendimento Grade de atendimento Capacidade Transportadoras Veículos …" at bounding box center [286, 132] width 572 height 264
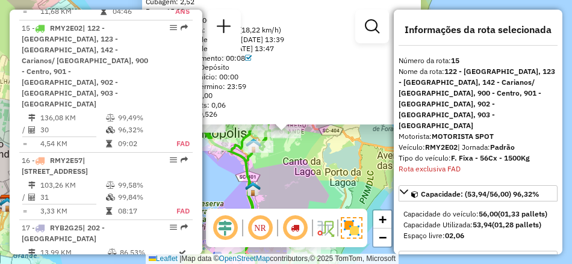
click at [294, 235] on em at bounding box center [294, 228] width 29 height 29
click at [301, 179] on div "05037141 - AG MERCADOS LTDA Endereço: R LAURO LINHARES 1580 Bairro: TRINDADE (F…" at bounding box center [286, 132] width 572 height 264
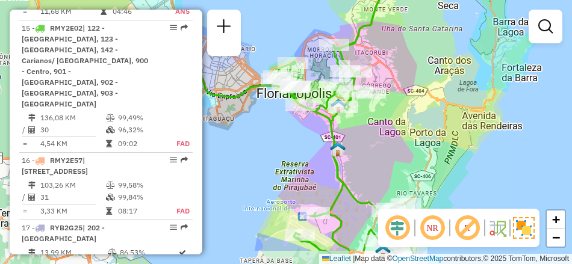
drag, startPoint x: 288, startPoint y: 189, endPoint x: 390, endPoint y: 144, distance: 112.6
click at [390, 144] on div "Janela de atendimento Grade de atendimento Capacidade Transportadoras Veículos …" at bounding box center [286, 132] width 572 height 264
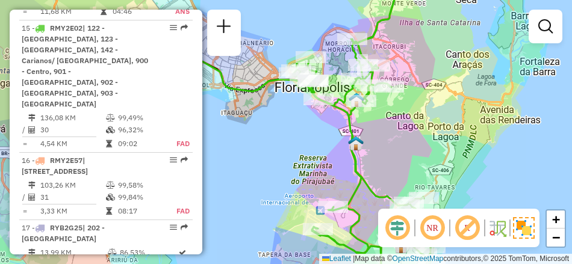
click at [473, 229] on em at bounding box center [466, 228] width 29 height 29
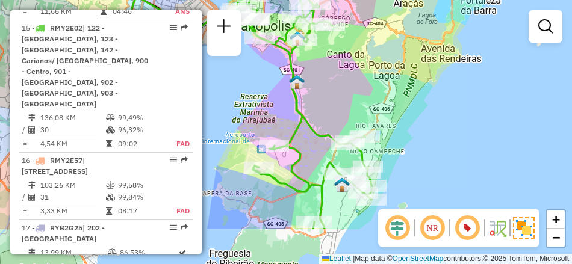
drag, startPoint x: 451, startPoint y: 163, endPoint x: 391, endPoint y: 100, distance: 86.8
click at [391, 100] on div "Janela de atendimento Grade de atendimento Capacidade Transportadoras Veículos …" at bounding box center [286, 132] width 572 height 264
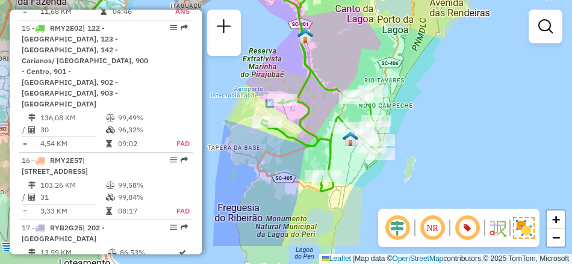
drag, startPoint x: 465, startPoint y: 134, endPoint x: 466, endPoint y: 61, distance: 73.4
click at [466, 61] on div "Janela de atendimento Grade de atendimento Capacidade Transportadoras Veículos …" at bounding box center [286, 132] width 572 height 264
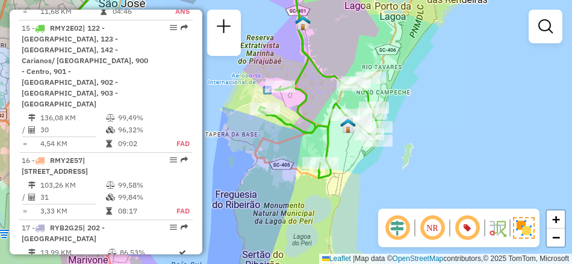
click at [469, 229] on em at bounding box center [466, 228] width 29 height 29
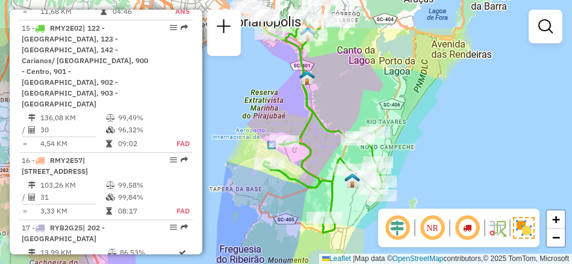
drag, startPoint x: 437, startPoint y: 105, endPoint x: 441, endPoint y: 158, distance: 53.1
click at [441, 159] on div "Janela de atendimento Grade de atendimento Capacidade Transportadoras Veículos …" at bounding box center [286, 132] width 572 height 264
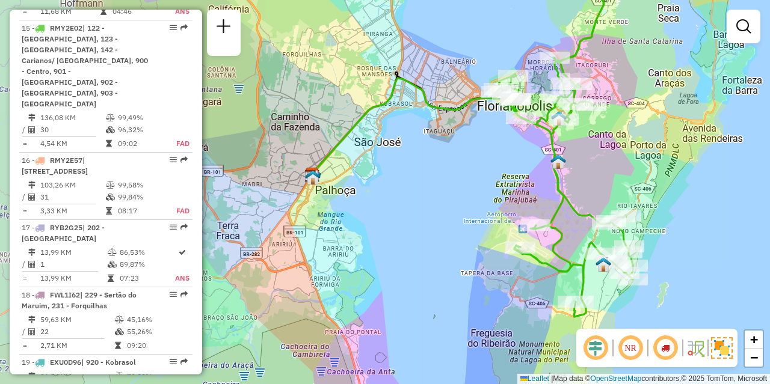
drag, startPoint x: 309, startPoint y: 208, endPoint x: 459, endPoint y: 233, distance: 152.4
click at [459, 233] on div "Janela de atendimento Grade de atendimento Capacidade Transportadoras Veículos …" at bounding box center [385, 192] width 770 height 384
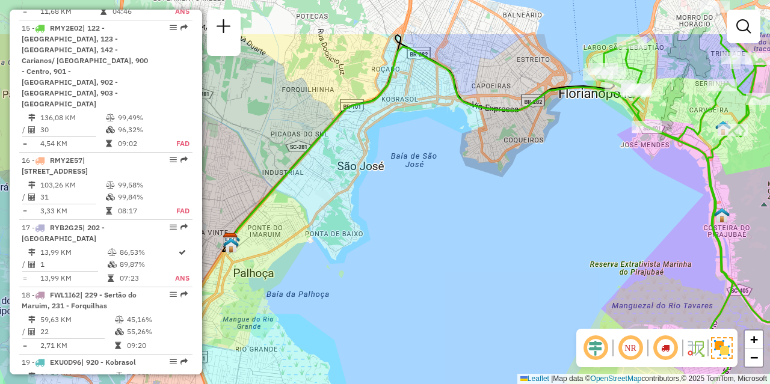
drag, startPoint x: 383, startPoint y: 90, endPoint x: 430, endPoint y: 182, distance: 103.3
click at [430, 182] on div "Janela de atendimento Grade de atendimento Capacidade Transportadoras Veículos …" at bounding box center [385, 192] width 770 height 384
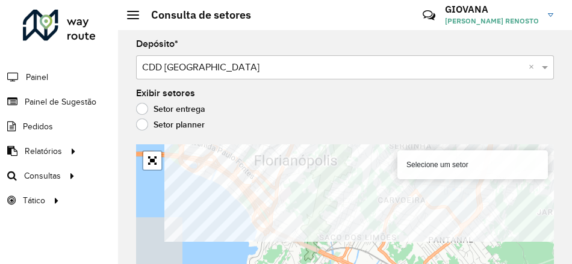
click at [487, 167] on div "902 - Santa Mônica Selecione um setor Leaflet | Map data © OpenStreetMap contri…" at bounding box center [344, 223] width 417 height 158
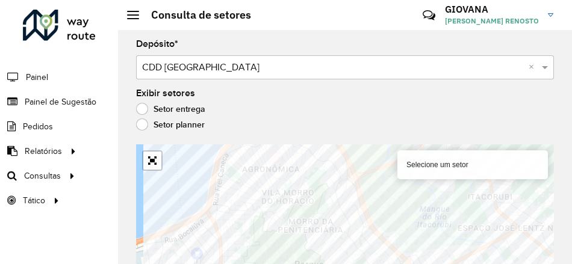
click at [314, 128] on formly-group "Depósito * Selecione um depósito × CDD [GEOGRAPHIC_DATA] × Exibir setores Setor…" at bounding box center [344, 171] width 417 height 263
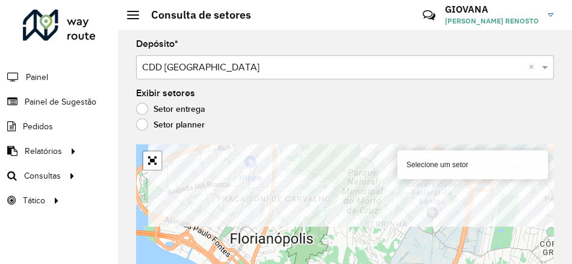
click at [309, 124] on formly-group "Depósito * Selecione um depósito × CDD [GEOGRAPHIC_DATA] × Exibir setores Setor…" at bounding box center [344, 171] width 417 height 263
